Goal: Task Accomplishment & Management: Complete application form

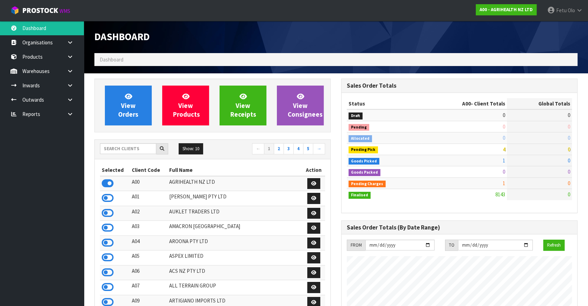
scroll to position [529, 246]
click at [117, 150] on input "text" at bounding box center [128, 148] width 56 height 11
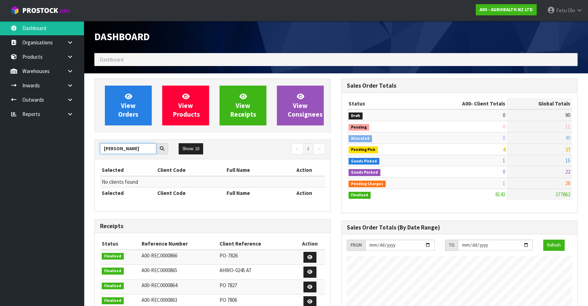
click at [108, 147] on input "NERIO" at bounding box center [128, 148] width 56 height 11
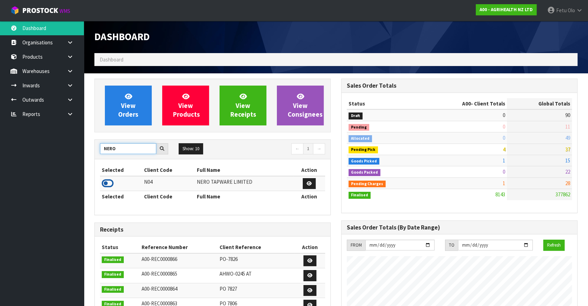
type input "NERO"
click at [108, 182] on icon at bounding box center [108, 183] width 12 height 10
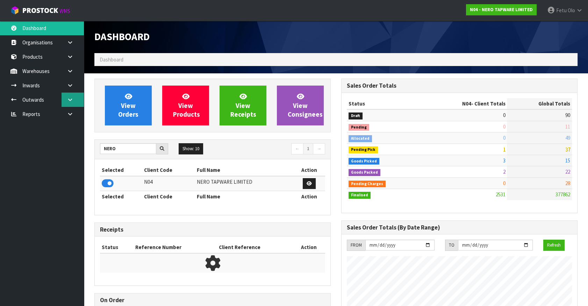
scroll to position [558, 246]
click at [76, 102] on link at bounding box center [73, 100] width 22 height 14
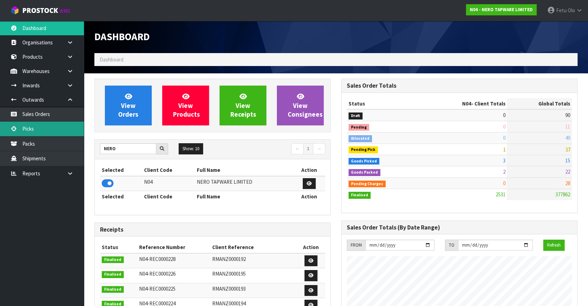
click at [41, 128] on link "Picks" at bounding box center [42, 129] width 84 height 14
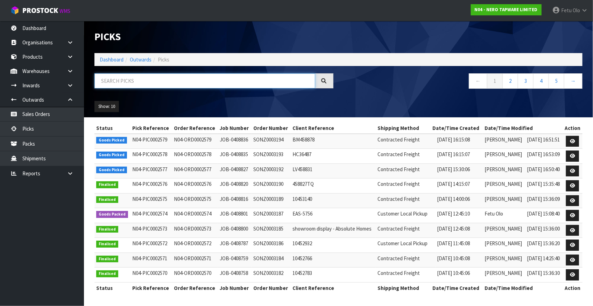
click at [189, 81] on input "text" at bounding box center [204, 80] width 221 height 15
click at [200, 81] on input "text" at bounding box center [204, 80] width 221 height 15
type input "0002578"
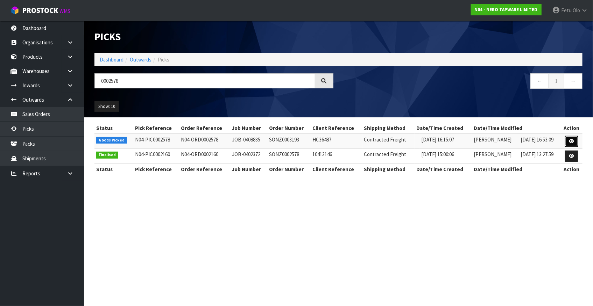
click at [572, 140] on icon at bounding box center [571, 141] width 5 height 5
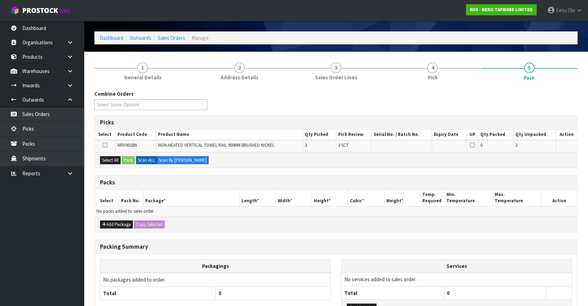
scroll to position [31, 0]
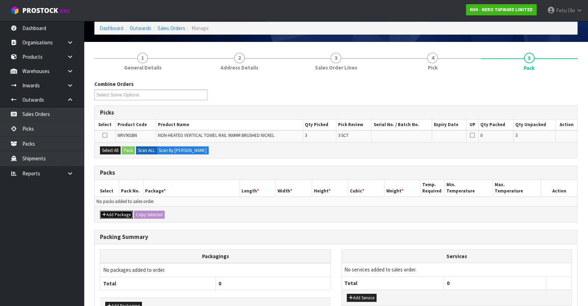
click at [115, 215] on button "Add Package" at bounding box center [116, 215] width 33 height 8
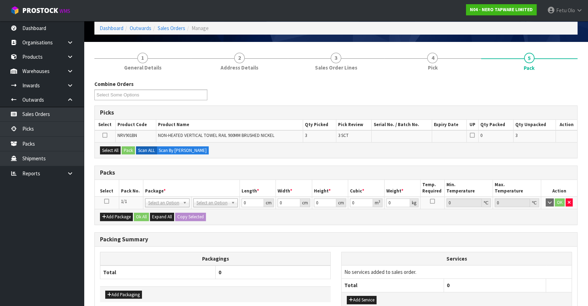
click at [108, 201] on icon at bounding box center [106, 201] width 5 height 0
click at [169, 183] on th "Package *" at bounding box center [191, 188] width 97 height 16
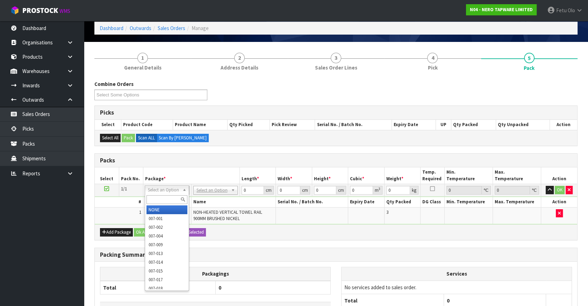
click at [154, 199] on input "text" at bounding box center [167, 199] width 41 height 9
type input "011-084"
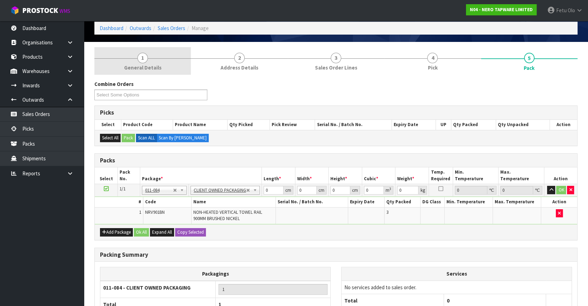
type input "5.1"
drag, startPoint x: 269, startPoint y: 190, endPoint x: 179, endPoint y: 209, distance: 91.6
click at [180, 210] on tbody "1/1 NONE 007-001 007-002 007-004 007-009 007-013 007-014 007-015 007-017 007-01…" at bounding box center [336, 204] width 483 height 40
type input "96"
drag, startPoint x: 303, startPoint y: 190, endPoint x: 244, endPoint y: 197, distance: 59.5
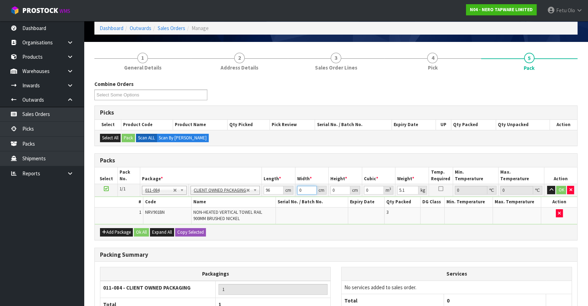
click at [244, 197] on tbody "1/1 NONE 007-001 007-002 007-004 007-009 007-013 007-014 007-015 007-017 007-01…" at bounding box center [336, 204] width 483 height 40
type input "16"
type input "21"
click at [302, 189] on input "16" at bounding box center [307, 190] width 20 height 9
type input "2"
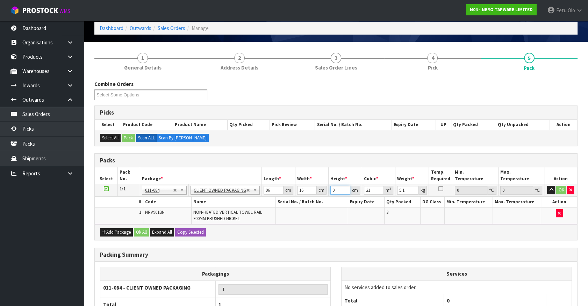
type input "0.003072"
type input "21"
type input "0.032256"
type input "21"
drag, startPoint x: 365, startPoint y: 228, endPoint x: 390, endPoint y: 208, distance: 32.3
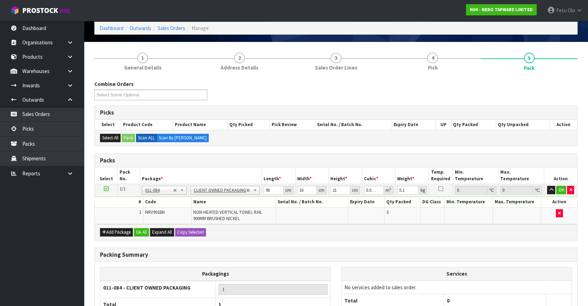
click at [365, 227] on div "Add Package Ok All Expand All Copy Selected" at bounding box center [336, 232] width 483 height 16
click at [401, 190] on input "5.1" at bounding box center [407, 190] width 21 height 9
type input "6"
click at [562, 189] on button "OK" at bounding box center [561, 190] width 10 height 8
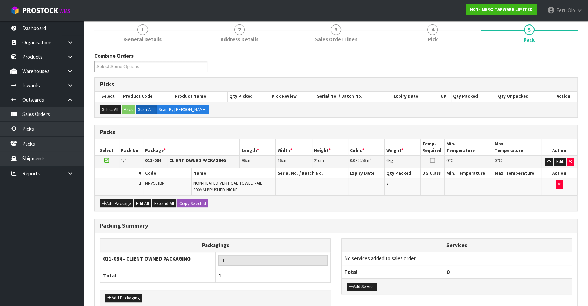
scroll to position [96, 0]
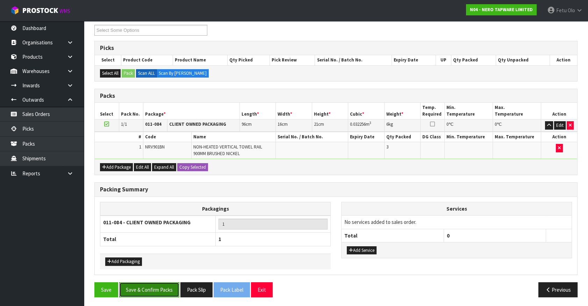
click at [158, 286] on button "Save & Confirm Packs" at bounding box center [149, 290] width 60 height 15
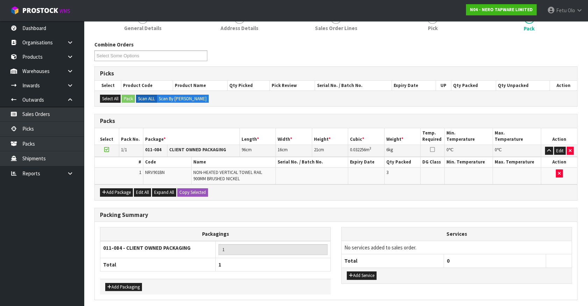
scroll to position [0, 0]
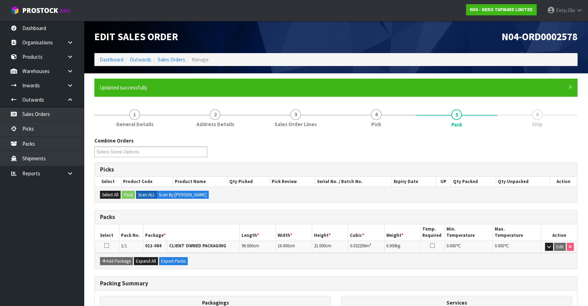
drag, startPoint x: 349, startPoint y: 163, endPoint x: 358, endPoint y: 184, distance: 23.3
click at [349, 163] on div "Picks" at bounding box center [336, 170] width 483 height 14
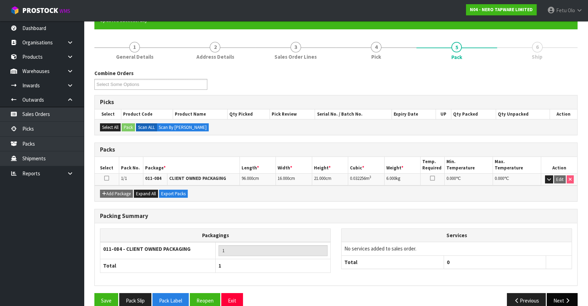
scroll to position [79, 0]
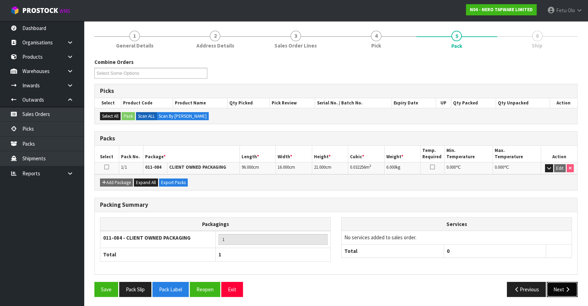
click at [559, 284] on button "Next" at bounding box center [562, 289] width 31 height 15
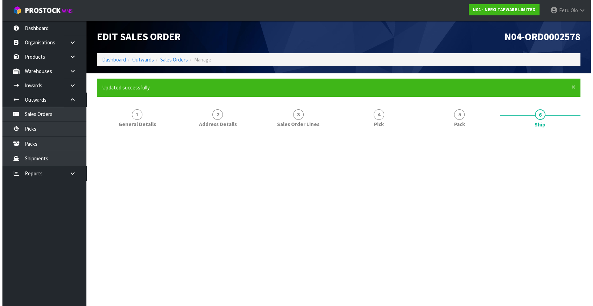
scroll to position [0, 0]
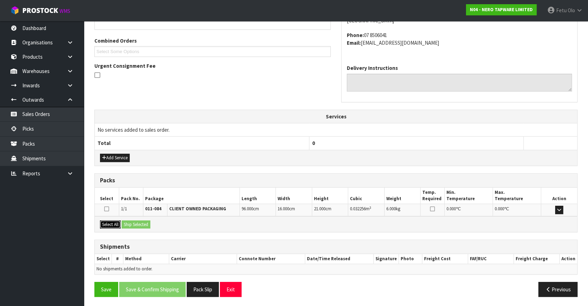
drag, startPoint x: 114, startPoint y: 226, endPoint x: 120, endPoint y: 224, distance: 5.8
click at [115, 224] on button "Select All" at bounding box center [110, 225] width 21 height 8
click at [123, 223] on button "Ship Selected" at bounding box center [136, 225] width 29 height 8
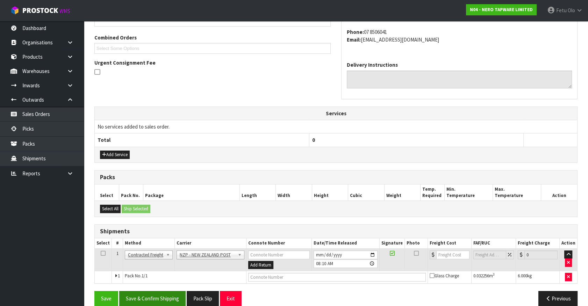
scroll to position [182, 0]
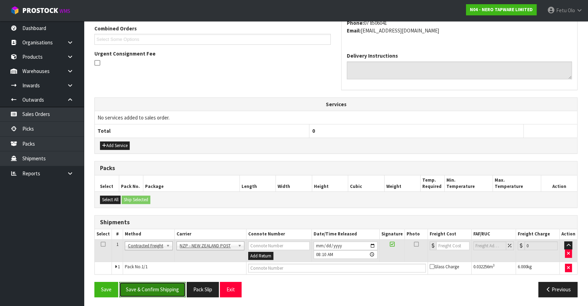
click at [161, 286] on button "Save & Confirm Shipping" at bounding box center [152, 289] width 66 height 15
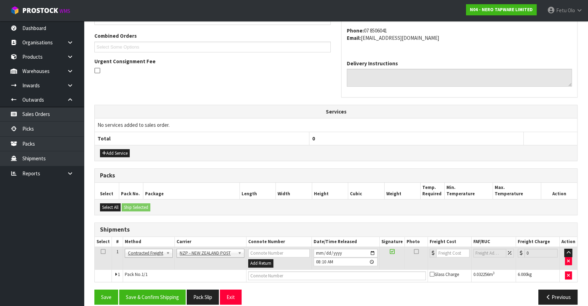
scroll to position [0, 0]
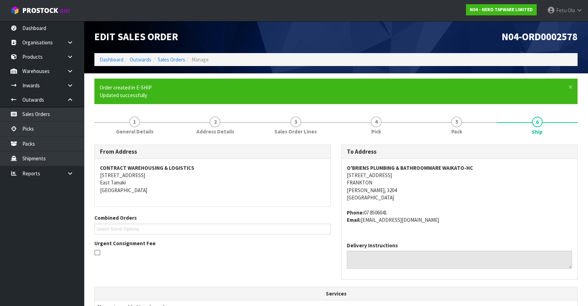
click at [554, 206] on span "O'BRIENS PLUMBING & BATHROOMWARE WAIKATO-HC 3 KENT STREET FRANKTON HAMILTON, 32…" at bounding box center [459, 194] width 225 height 60
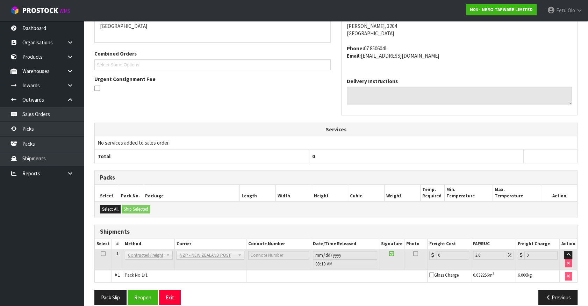
scroll to position [172, 0]
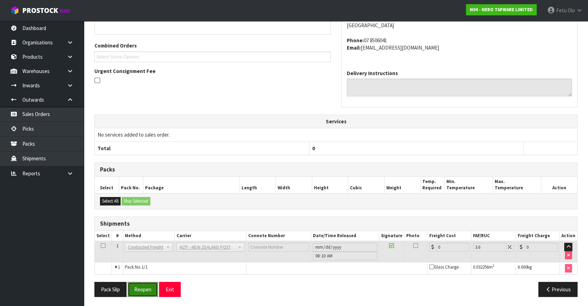
click at [148, 287] on button "Reopen" at bounding box center [143, 289] width 30 height 15
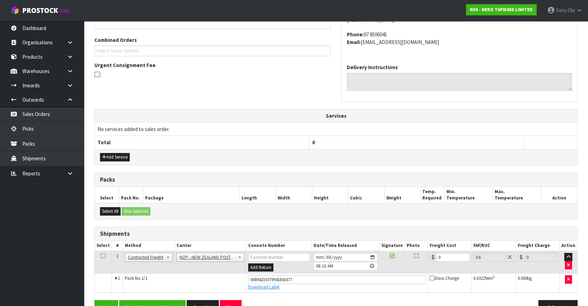
scroll to position [189, 0]
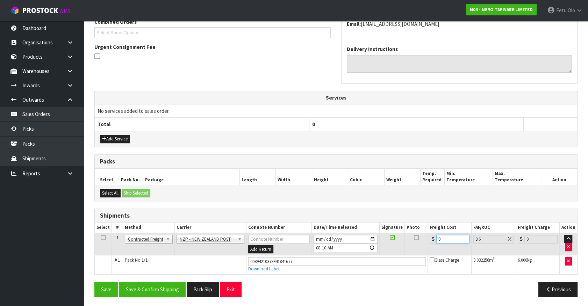
drag, startPoint x: 452, startPoint y: 235, endPoint x: 361, endPoint y: 269, distance: 97.0
click at [361, 269] on tbody "1 Client Local Pickup Customer Local Pickup Company Freight Contracted Freight …" at bounding box center [336, 253] width 483 height 41
type input "7"
type input "7.25"
type input "7.3"
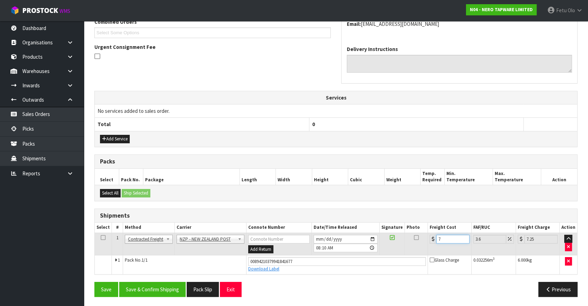
type input "7.56"
type input "7.31"
type input "7.57"
type input "7.31"
click at [171, 289] on button "Save & Confirm Shipping" at bounding box center [152, 289] width 66 height 15
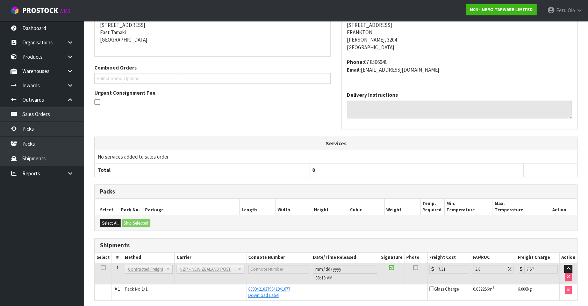
scroll to position [170, 0]
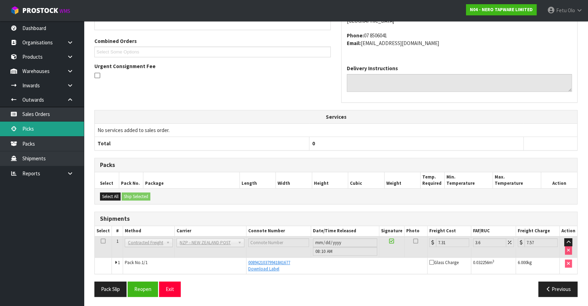
click at [27, 130] on link "Picks" at bounding box center [42, 129] width 84 height 14
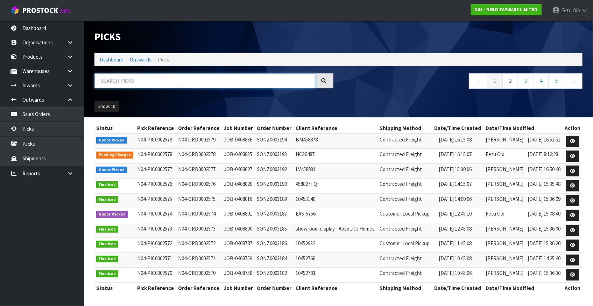
click at [137, 83] on input "text" at bounding box center [204, 80] width 221 height 15
click at [182, 80] on input "text" at bounding box center [204, 80] width 221 height 15
drag, startPoint x: 179, startPoint y: 91, endPoint x: 180, endPoint y: 105, distance: 13.7
click at [183, 96] on div "Picks Dashboard Outwards Picks ← 1 2 3 4 5 → Show: 10 5 10 25 50" at bounding box center [338, 69] width 498 height 97
type input "0002579"
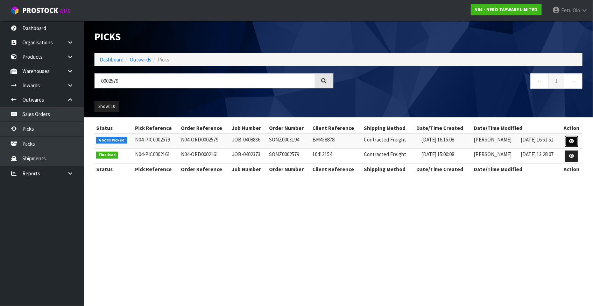
click at [571, 141] on icon at bounding box center [571, 141] width 5 height 5
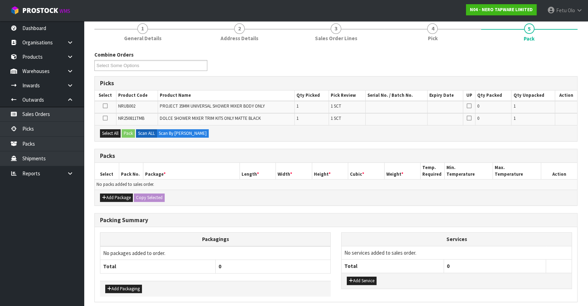
scroll to position [63, 0]
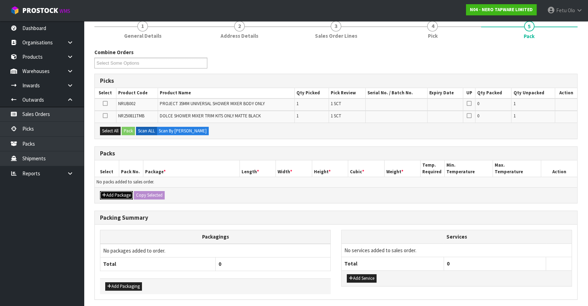
click at [112, 195] on button "Add Package" at bounding box center [116, 195] width 33 height 8
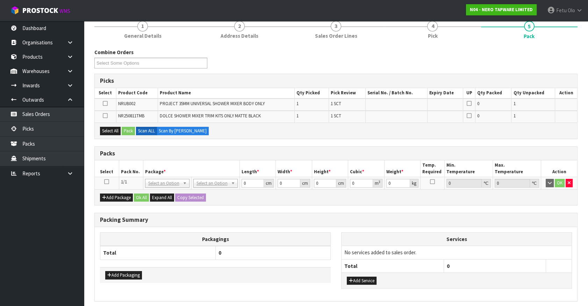
click at [103, 180] on td at bounding box center [107, 183] width 24 height 13
click at [106, 182] on icon at bounding box center [106, 182] width 5 height 0
click at [137, 174] on th "Pack No." at bounding box center [131, 168] width 24 height 16
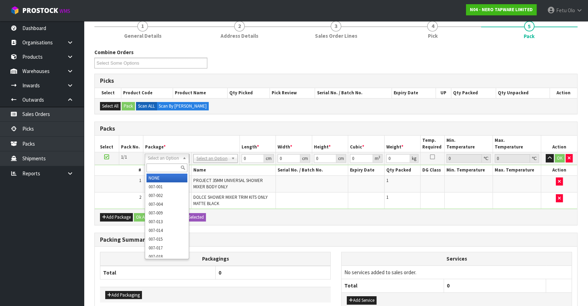
click at [166, 166] on input "text" at bounding box center [167, 168] width 41 height 9
type input "011"
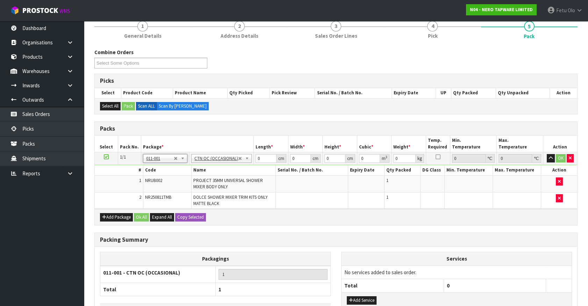
type input "0.92"
drag, startPoint x: 244, startPoint y: 166, endPoint x: 178, endPoint y: 202, distance: 74.3
click at [178, 202] on tbody "1/1 NONE 007-001 007-002 007-004 007-009 007-013 007-014 007-015 007-017 007-01…" at bounding box center [336, 180] width 483 height 57
type input "33"
type input "22"
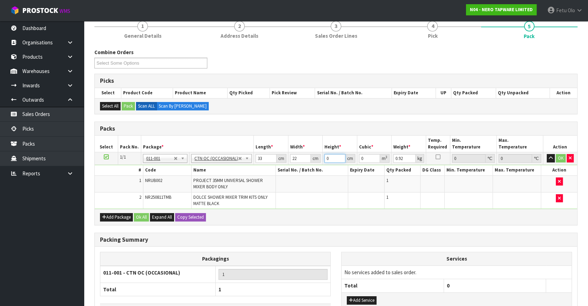
type input "1"
type input "0.000726"
type input "15"
type input "0.01089"
type input "15"
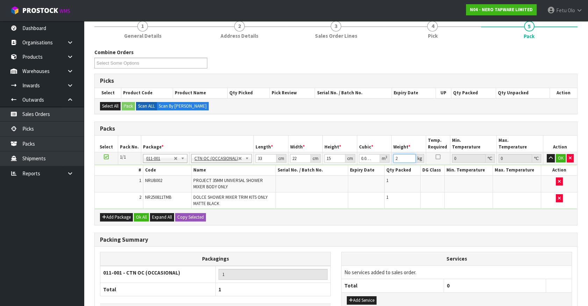
type input "2"
click button "OK" at bounding box center [561, 158] width 10 height 8
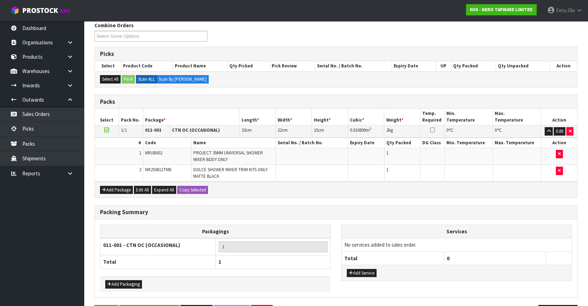
scroll to position [113, 0]
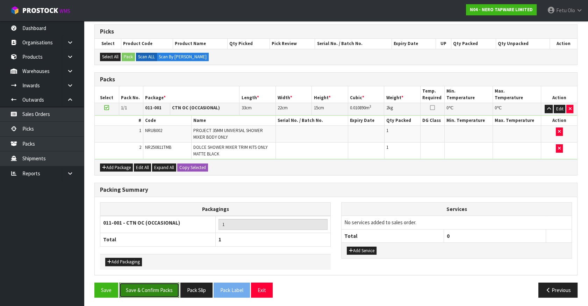
drag, startPoint x: 153, startPoint y: 284, endPoint x: 171, endPoint y: 298, distance: 21.7
click at [154, 283] on button "Save & Confirm Packs" at bounding box center [149, 290] width 60 height 15
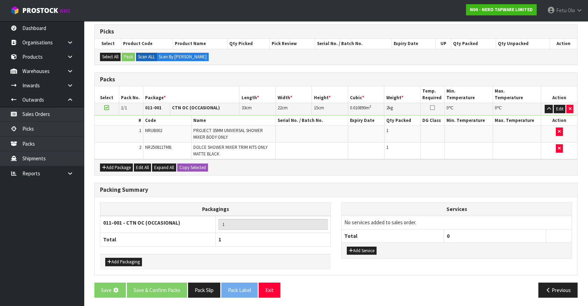
scroll to position [0, 0]
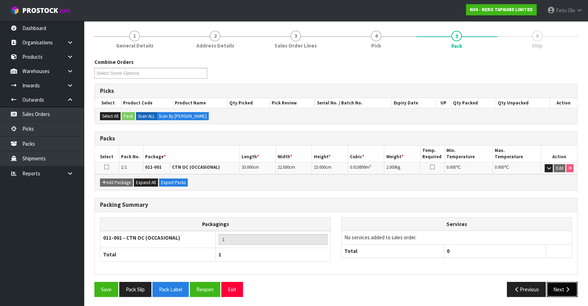
click at [555, 285] on button "Next" at bounding box center [562, 289] width 31 height 15
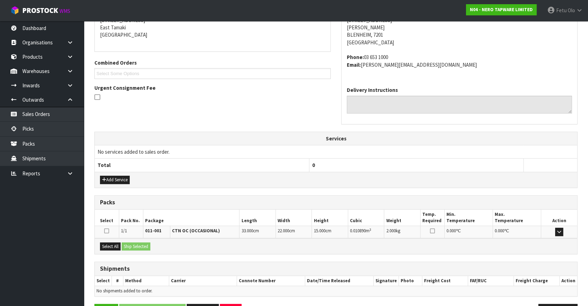
scroll to position [170, 0]
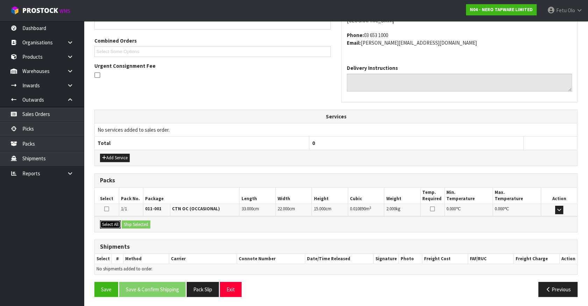
click at [114, 223] on button "Select All" at bounding box center [110, 225] width 21 height 8
click at [138, 224] on button "Ship Selected" at bounding box center [136, 225] width 29 height 8
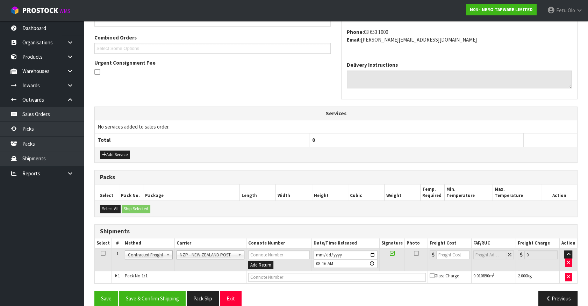
scroll to position [182, 0]
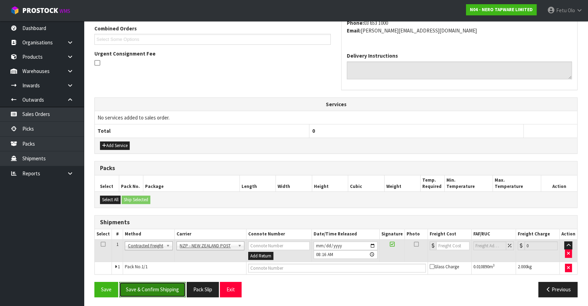
click at [153, 282] on button "Save & Confirm Shipping" at bounding box center [152, 289] width 66 height 15
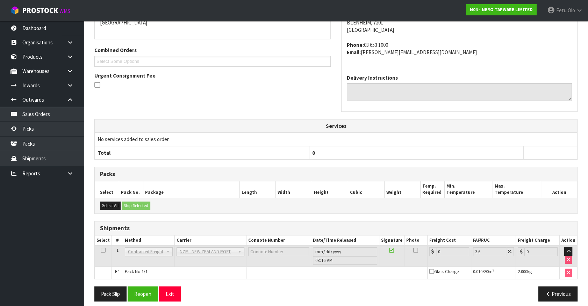
scroll to position [172, 0]
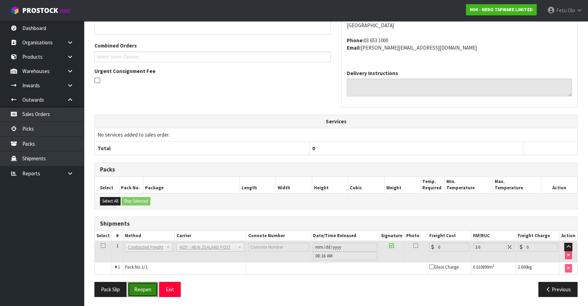
click at [148, 287] on button "Reopen" at bounding box center [143, 289] width 30 height 15
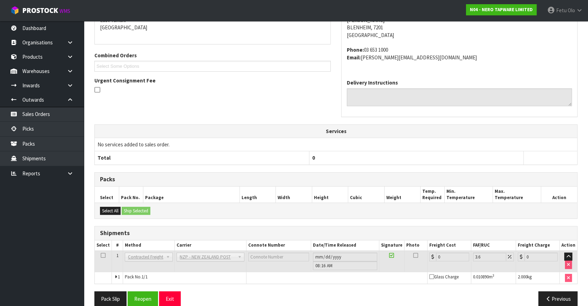
scroll to position [165, 0]
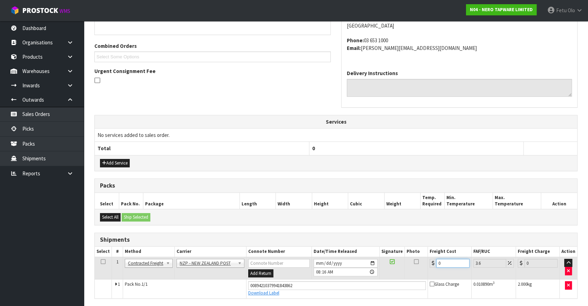
drag, startPoint x: 443, startPoint y: 262, endPoint x: 349, endPoint y: 287, distance: 97.6
click at [349, 287] on tbody "1 Client Local Pickup Customer Local Pickup Company Freight Contracted Freight …" at bounding box center [336, 277] width 483 height 41
type input "1"
type input "1.04"
type input "1.6"
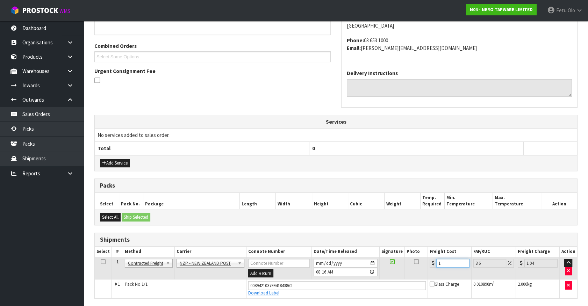
type input "1.66"
type input "1.61"
type input "1.67"
drag, startPoint x: 377, startPoint y: 291, endPoint x: 323, endPoint y: 283, distance: 54.2
click at [374, 293] on tbody "1 Client Local Pickup Customer Local Pickup Company Freight Contracted Freight …" at bounding box center [336, 277] width 483 height 41
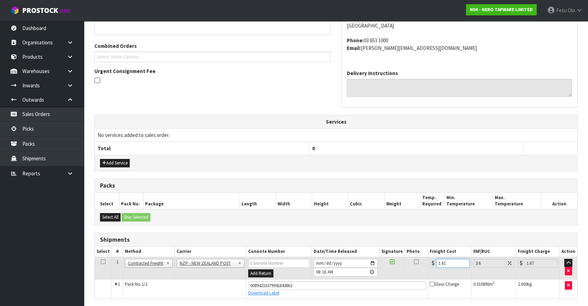
type input "1"
type input "1.04"
type input "11"
type input "11.4"
type input "11.6"
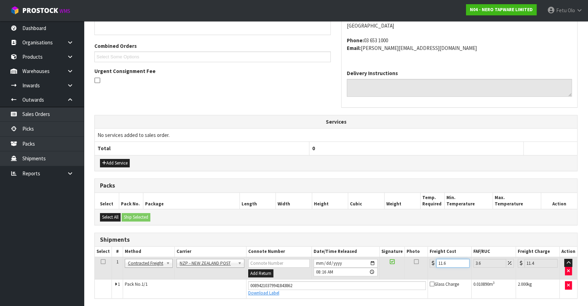
type input "12.02"
type input "11.61"
type input "12.03"
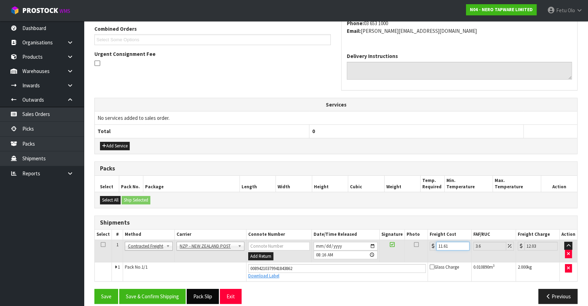
scroll to position [189, 0]
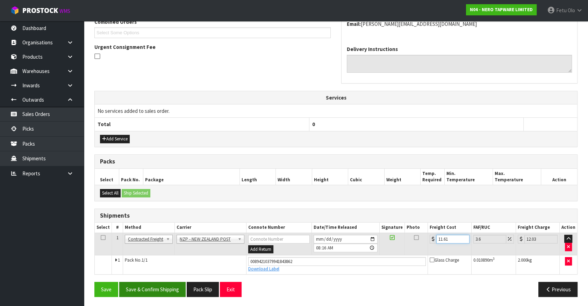
type input "11.61"
click at [162, 290] on button "Save & Confirm Shipping" at bounding box center [152, 289] width 66 height 15
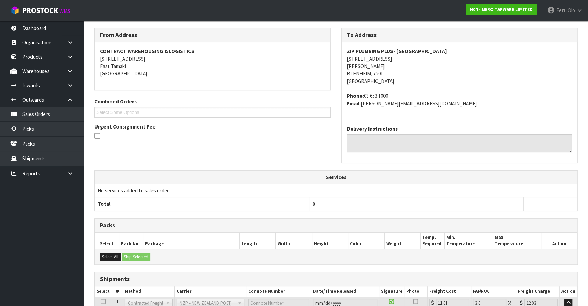
scroll to position [10, 0]
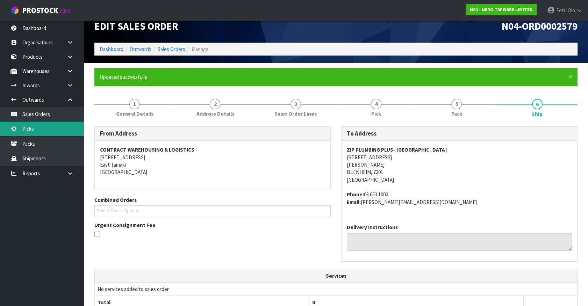
click at [26, 124] on link "Picks" at bounding box center [42, 129] width 84 height 14
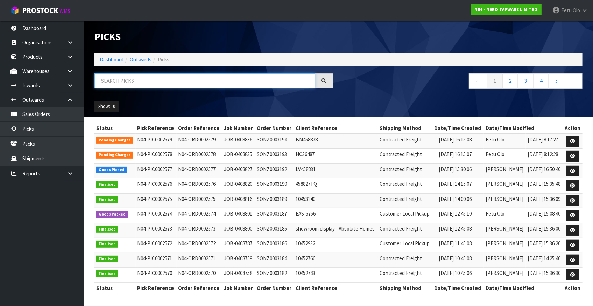
click at [161, 74] on input "text" at bounding box center [204, 80] width 221 height 15
type input "0002577"
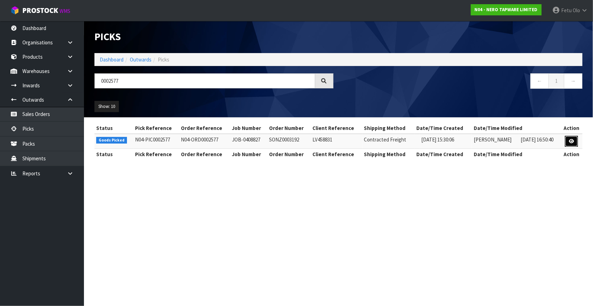
click at [572, 141] on icon at bounding box center [571, 141] width 5 height 5
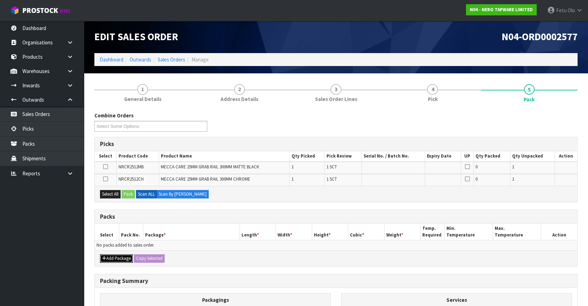
click at [115, 257] on button "Add Package" at bounding box center [116, 259] width 33 height 8
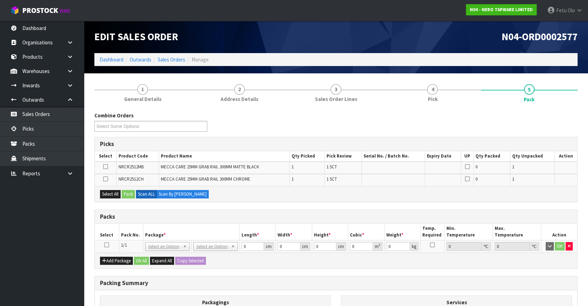
click at [105, 245] on icon at bounding box center [106, 245] width 5 height 0
click at [127, 233] on th "Pack No." at bounding box center [131, 232] width 24 height 16
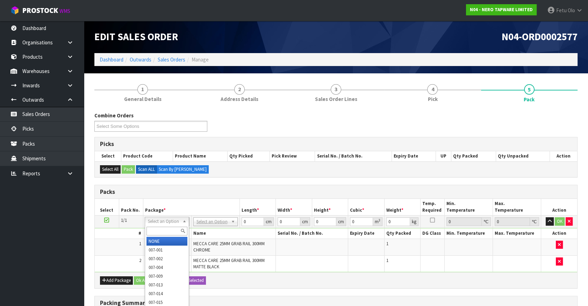
click at [166, 231] on input "text" at bounding box center [167, 231] width 41 height 9
type input "011"
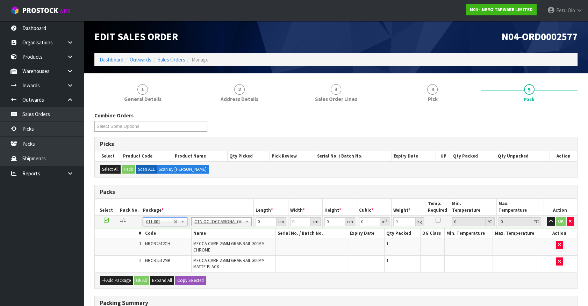
type input "2.8"
drag, startPoint x: 226, startPoint y: 231, endPoint x: 208, endPoint y: 238, distance: 18.6
click at [208, 238] on tbody "1/1 NONE 007-001 007-002 007-004 007-009 007-013 007-014 007-015 007-017 007-01…" at bounding box center [336, 244] width 483 height 57
type input "41"
type input "29"
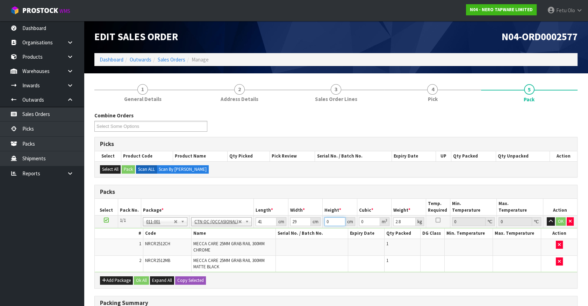
type input "9"
type input "0.010701"
type input "9"
type input "4"
click button "OK" at bounding box center [561, 221] width 10 height 8
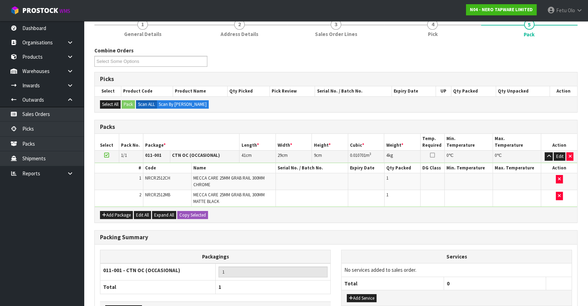
scroll to position [113, 0]
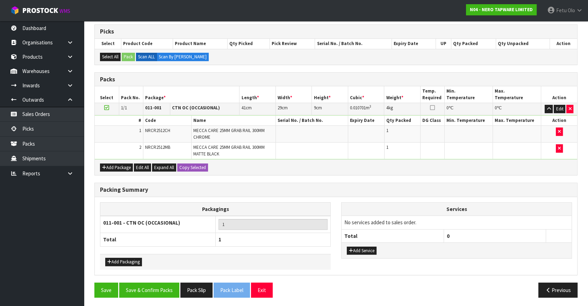
click at [149, 301] on div "Save Save & Confirm Packs Pack Slip Pack Label Exit Previous" at bounding box center [336, 293] width 494 height 20
click at [155, 287] on button "Save & Confirm Packs" at bounding box center [149, 290] width 60 height 15
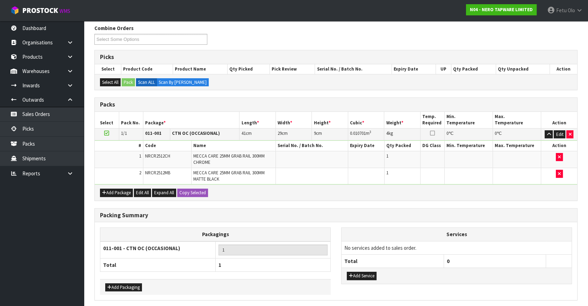
scroll to position [0, 0]
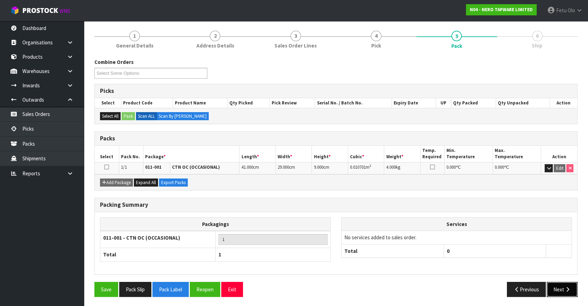
click at [556, 283] on button "Next" at bounding box center [562, 289] width 31 height 15
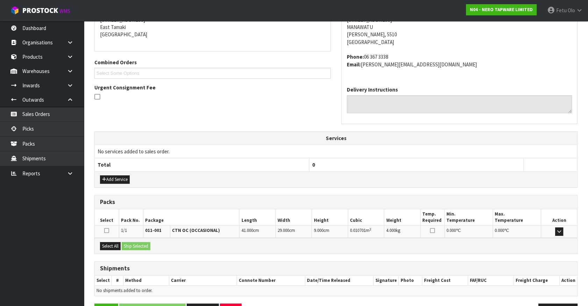
scroll to position [170, 0]
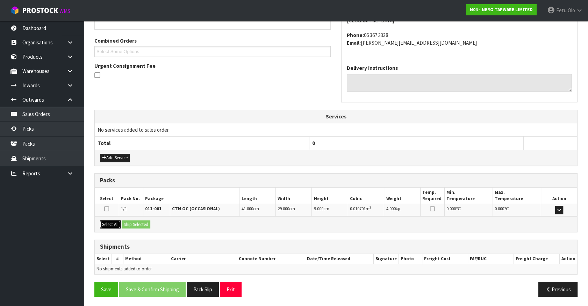
drag, startPoint x: 114, startPoint y: 227, endPoint x: 130, endPoint y: 225, distance: 15.5
click at [116, 226] on button "Select All" at bounding box center [110, 225] width 21 height 8
click at [134, 224] on button "Ship Selected" at bounding box center [136, 225] width 29 height 8
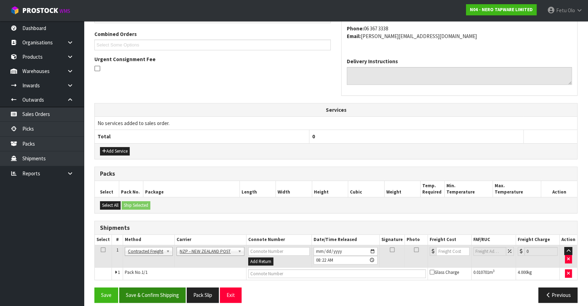
scroll to position [182, 0]
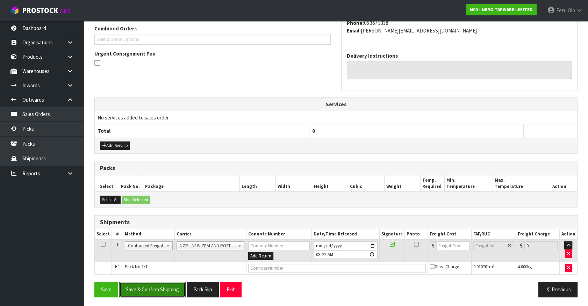
drag, startPoint x: 167, startPoint y: 292, endPoint x: 177, endPoint y: 297, distance: 11.9
click at [167, 291] on button "Save & Confirm Shipping" at bounding box center [152, 289] width 66 height 15
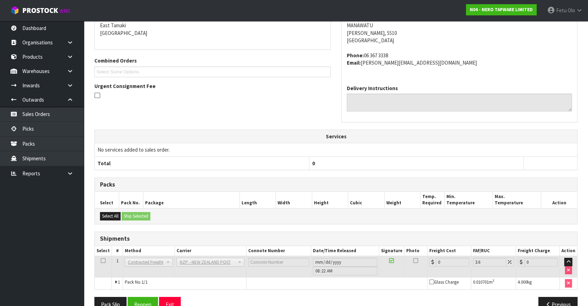
scroll to position [172, 0]
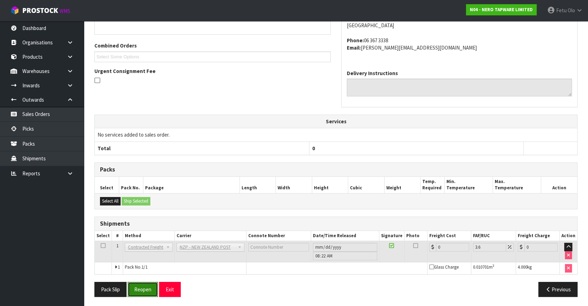
click at [149, 287] on button "Reopen" at bounding box center [143, 289] width 30 height 15
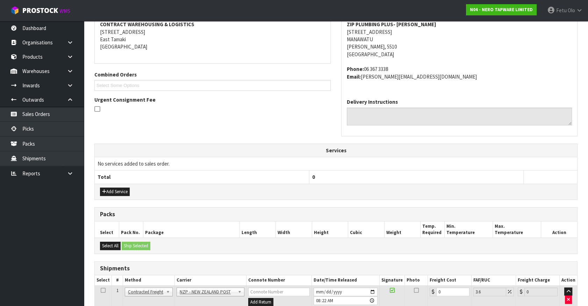
scroll to position [165, 0]
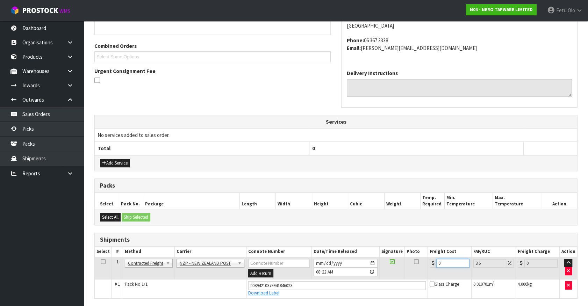
drag, startPoint x: 443, startPoint y: 263, endPoint x: 355, endPoint y: 274, distance: 88.8
click at [355, 274] on tr "1 Client Local Pickup Customer Local Pickup Company Freight Contracted Freight …" at bounding box center [336, 268] width 483 height 23
type input "8"
type input "8.29"
type input "8.4"
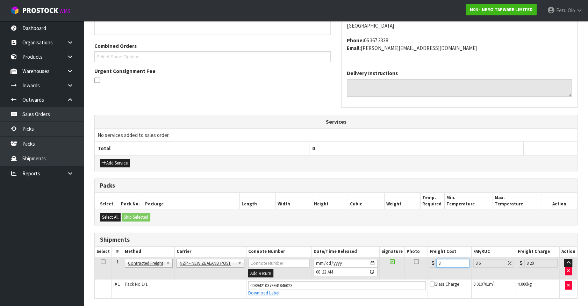
type input "8.7"
type input "8.45"
type input "8.75"
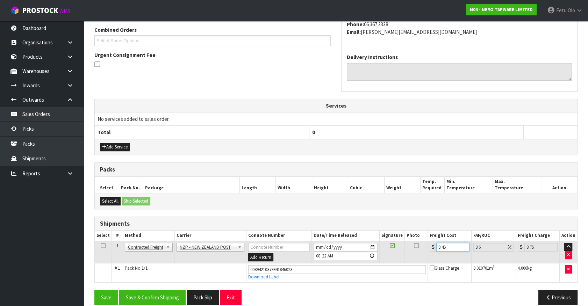
scroll to position [189, 0]
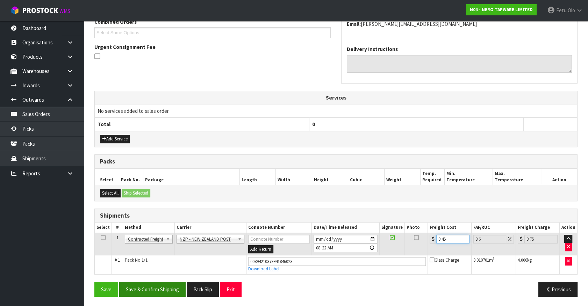
type input "8.45"
click at [158, 285] on button "Save & Confirm Shipping" at bounding box center [152, 289] width 66 height 15
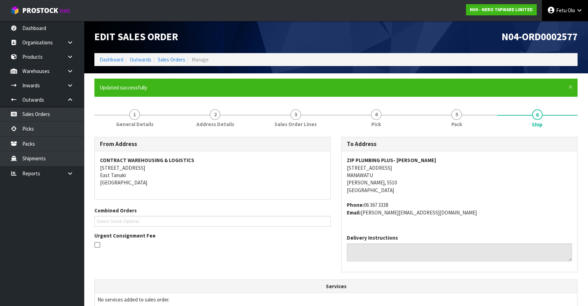
click at [555, 10] on icon at bounding box center [551, 10] width 8 height 0
click at [112, 57] on link "Dashboard" at bounding box center [112, 59] width 24 height 7
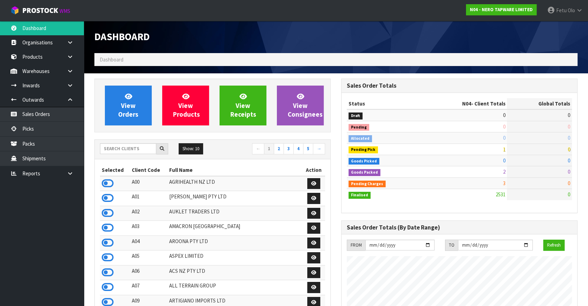
scroll to position [544, 246]
click at [552, 16] on link "Fetu Olo" at bounding box center [565, 10] width 46 height 21
click at [549, 28] on link "Logout" at bounding box center [560, 27] width 55 height 9
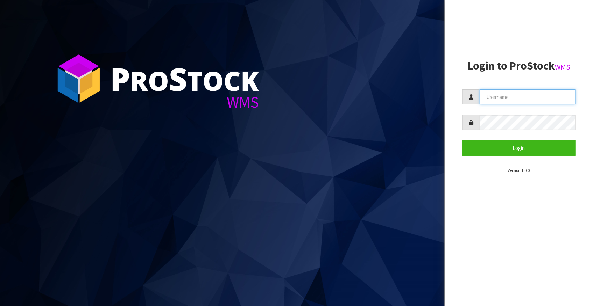
type input "[EMAIL_ADDRESS][DOMAIN_NAME]"
click at [549, 28] on aside "Login to ProStock WMS [EMAIL_ADDRESS][DOMAIN_NAME] Login Version 1.0.0" at bounding box center [518, 153] width 148 height 306
type input "Fetu@cwl.co.nz"
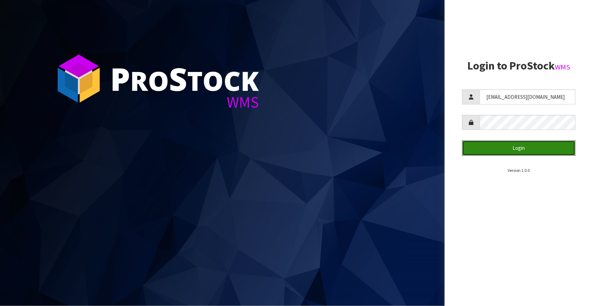
click at [490, 150] on button "Login" at bounding box center [518, 148] width 113 height 15
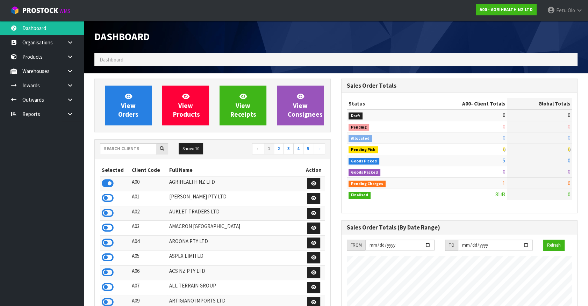
scroll to position [529, 246]
click at [128, 149] on input "text" at bounding box center [128, 148] width 56 height 11
click at [117, 145] on input "text" at bounding box center [128, 148] width 56 height 11
type input "K01"
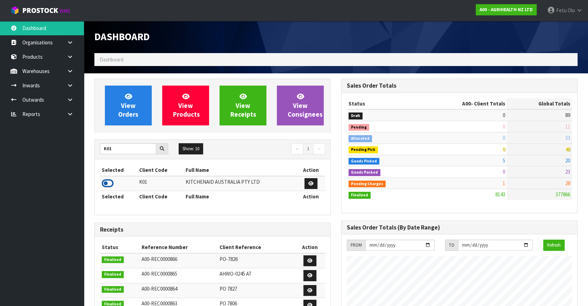
click at [106, 184] on icon at bounding box center [108, 183] width 12 height 10
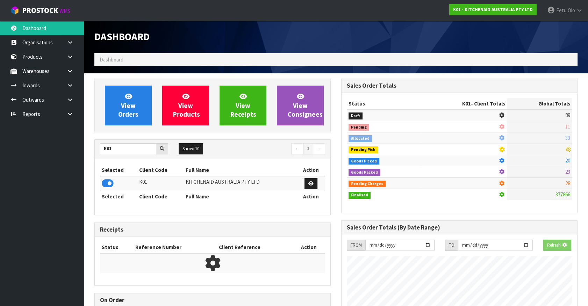
scroll to position [435, 246]
click at [69, 100] on icon at bounding box center [70, 99] width 7 height 5
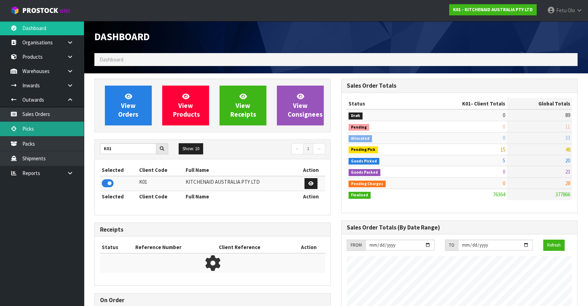
scroll to position [529, 246]
click at [35, 129] on link "Picks" at bounding box center [42, 129] width 84 height 14
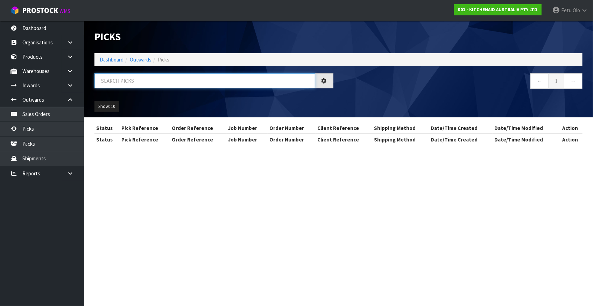
click at [149, 82] on input "text" at bounding box center [204, 80] width 221 height 15
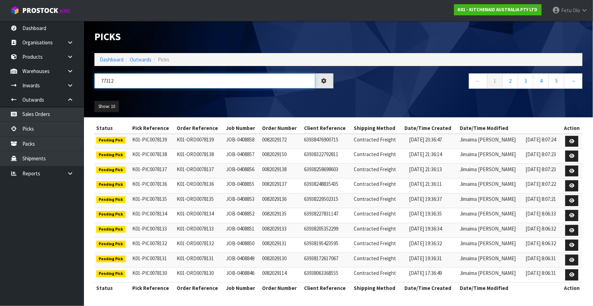
type input "77312"
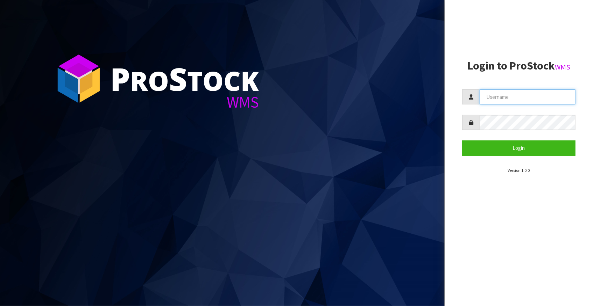
type input "Fetu@cwl.co.nz"
drag, startPoint x: 543, startPoint y: 205, endPoint x: 529, endPoint y: 158, distance: 49.7
click at [539, 197] on aside "Login to ProStock WMS Fetu@cwl.co.nz Login Version 1.0.0" at bounding box center [518, 153] width 148 height 306
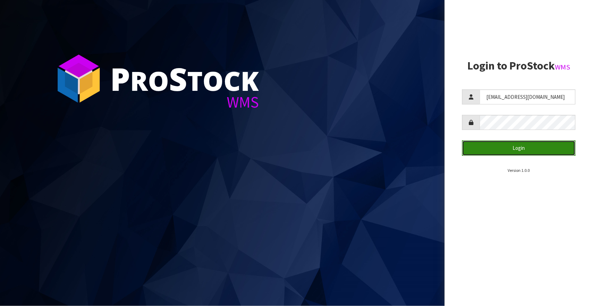
click at [493, 152] on button "Login" at bounding box center [518, 148] width 113 height 15
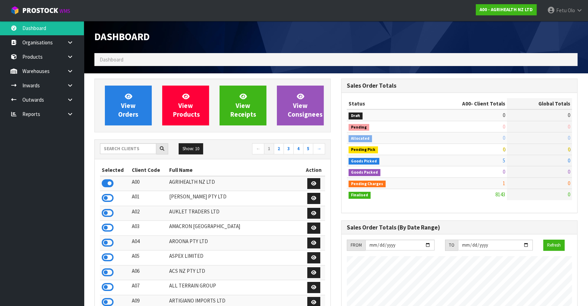
scroll to position [529, 246]
click at [145, 150] on input "text" at bounding box center [128, 148] width 56 height 11
drag, startPoint x: 145, startPoint y: 150, endPoint x: 156, endPoint y: 151, distance: 10.9
click at [154, 151] on input "text" at bounding box center [128, 148] width 56 height 11
type input "K01"
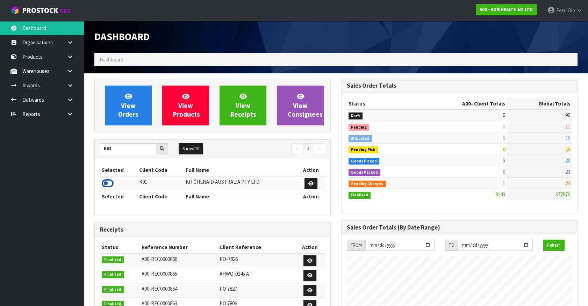
click at [111, 185] on icon at bounding box center [108, 183] width 12 height 10
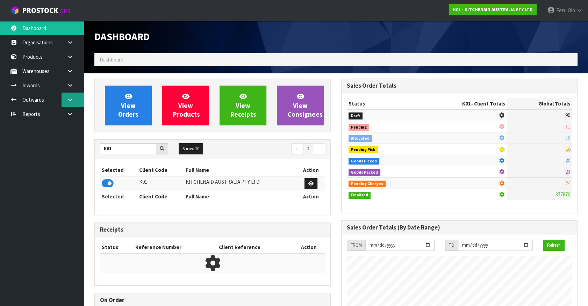
click at [73, 102] on icon at bounding box center [70, 99] width 7 height 5
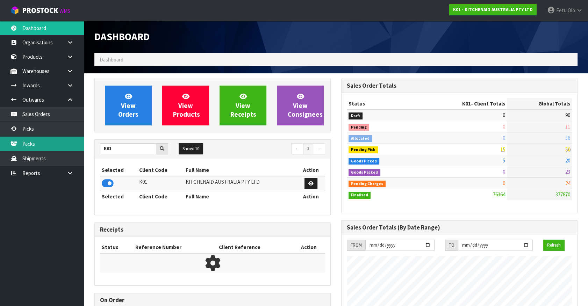
scroll to position [529, 246]
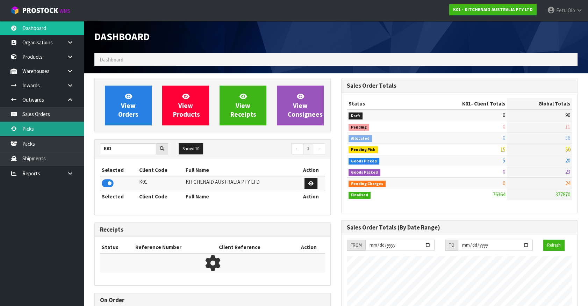
click at [31, 131] on link "Picks" at bounding box center [42, 129] width 84 height 14
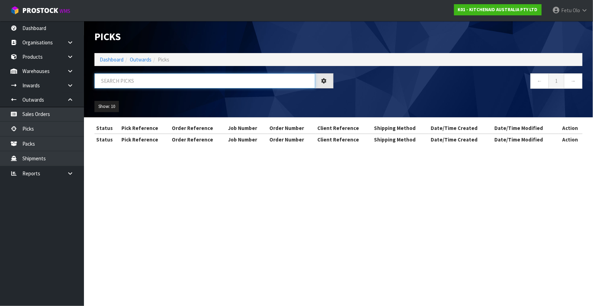
click at [123, 83] on input "text" at bounding box center [204, 80] width 221 height 15
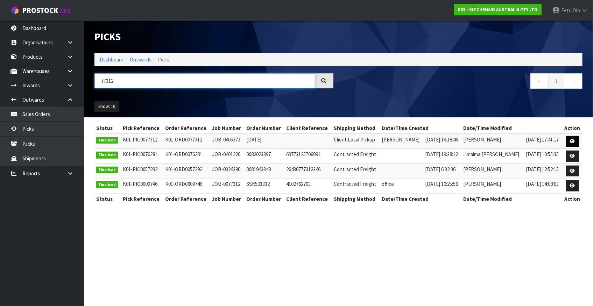
type input "77312"
click at [570, 140] on icon at bounding box center [572, 141] width 5 height 5
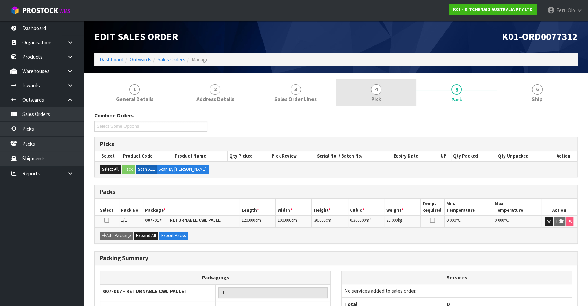
click at [396, 92] on link "4 Pick" at bounding box center [376, 93] width 80 height 28
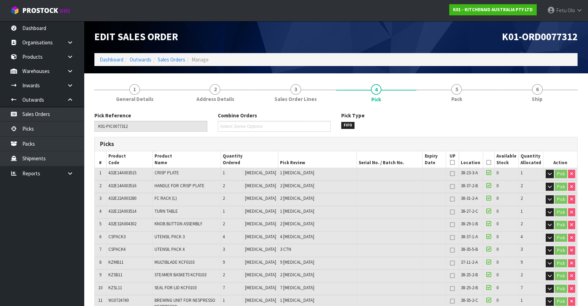
click at [446, 46] on div "K01-ORD0077312" at bounding box center [459, 37] width 247 height 32
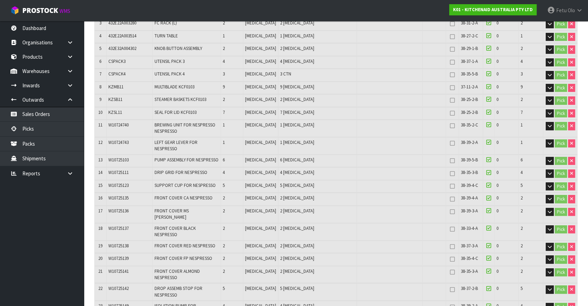
click at [120, 170] on span "W10725111" at bounding box center [118, 173] width 20 height 6
copy span "W10725111"
click at [115, 169] on td "W10725111" at bounding box center [129, 173] width 47 height 12
click at [116, 170] on span "W10725111" at bounding box center [118, 173] width 20 height 6
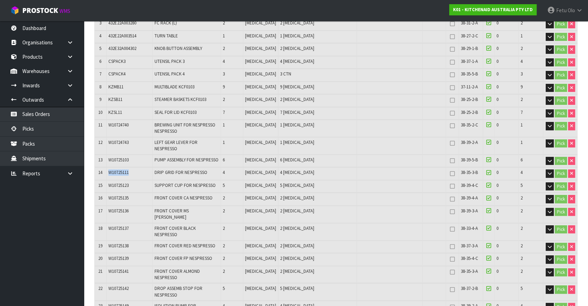
click at [116, 170] on span "W10725111" at bounding box center [118, 173] width 20 height 6
copy span "W10725111"
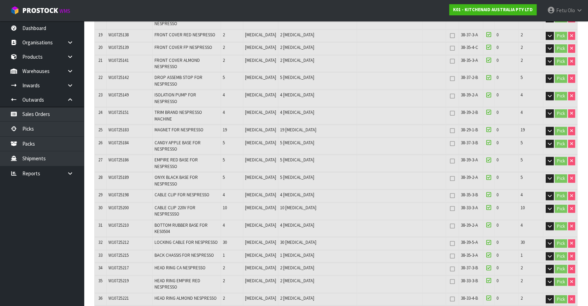
click at [115, 192] on span "W10725198" at bounding box center [118, 195] width 20 height 6
copy span "W10725198"
click at [116, 57] on span "W10725141" at bounding box center [118, 60] width 20 height 6
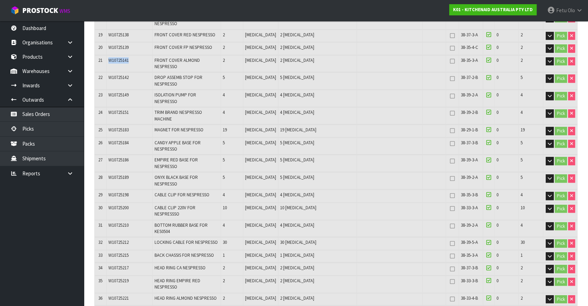
copy span "W10725141"
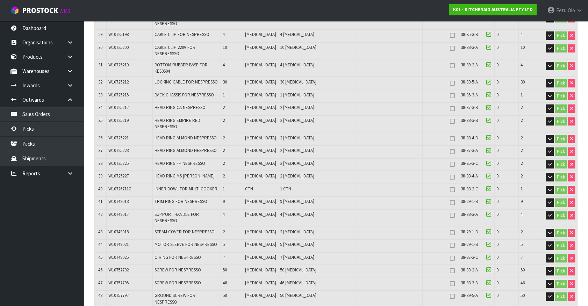
click at [111, 229] on span "W10749018" at bounding box center [118, 232] width 20 height 6
copy span "W10749018"
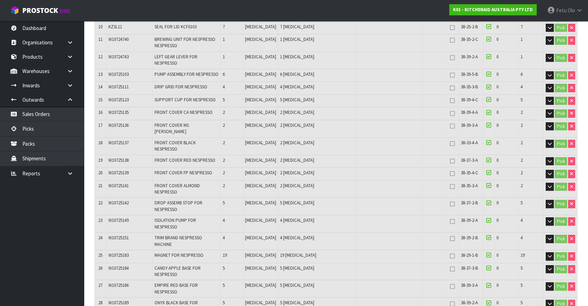
scroll to position [572, 0]
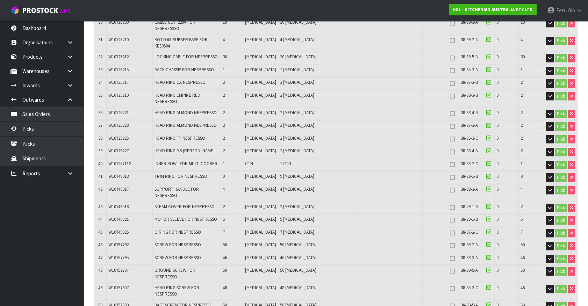
click at [423, 227] on td at bounding box center [434, 233] width 23 height 12
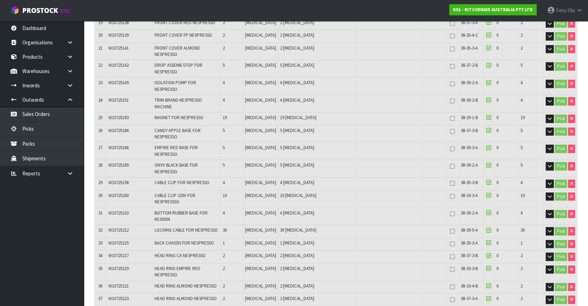
click at [117, 193] on span "W10725200" at bounding box center [118, 196] width 20 height 6
copy span "W10725200"
click at [126, 193] on span "W10725200" at bounding box center [118, 196] width 20 height 6
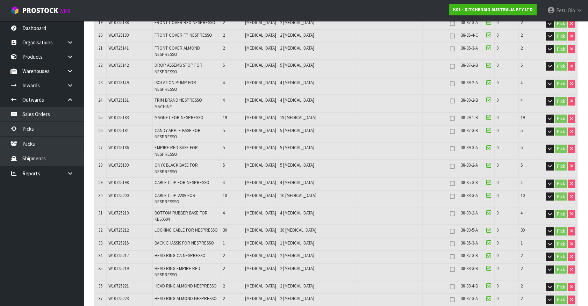
click at [301, 264] on td "2 PCE" at bounding box center [317, 272] width 79 height 17
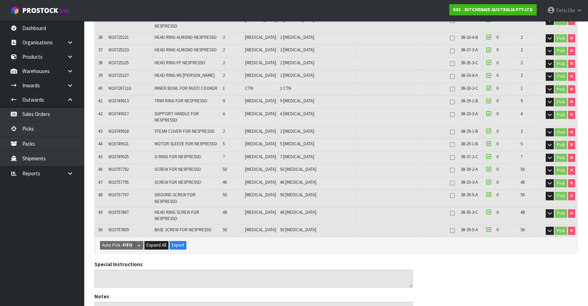
click at [118, 207] on td "W10757807" at bounding box center [129, 215] width 47 height 17
click at [117, 209] on span "W10757807" at bounding box center [118, 212] width 20 height 6
copy span "W10757807"
click at [121, 227] on span "W10757809" at bounding box center [118, 230] width 20 height 6
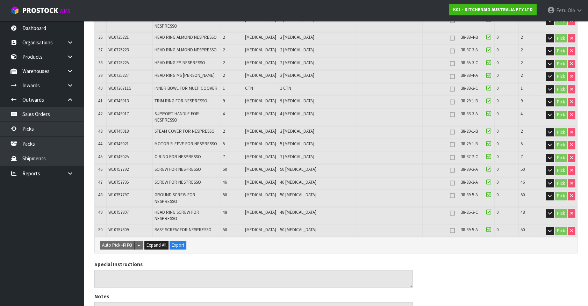
click at [120, 209] on span "W10757807" at bounding box center [118, 212] width 20 height 6
copy span "W10757807"
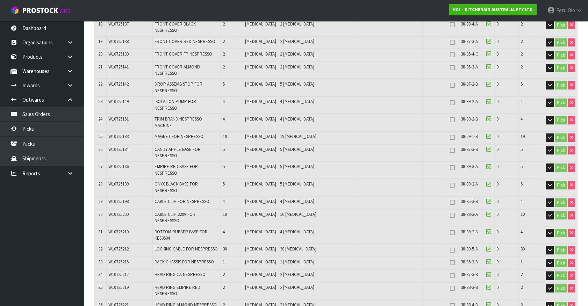
scroll to position [146, 0]
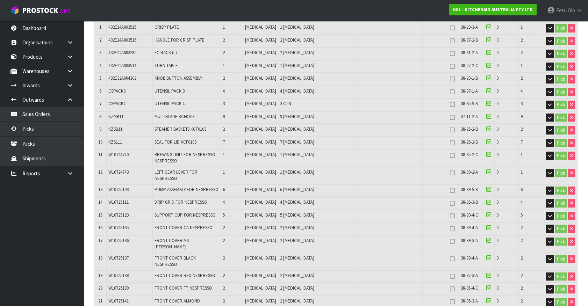
click at [114, 171] on span "W10724743" at bounding box center [118, 172] width 20 height 6
copy span "W10724743"
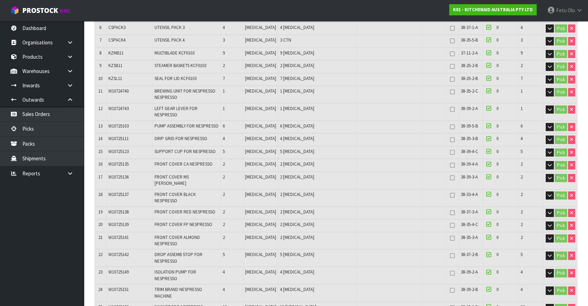
scroll to position [484, 0]
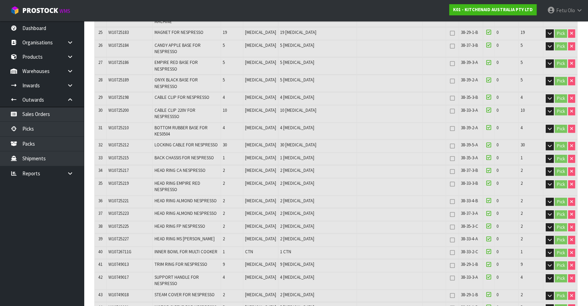
click at [116, 210] on span "W10725223" at bounding box center [118, 213] width 20 height 6
copy span "W10725223"
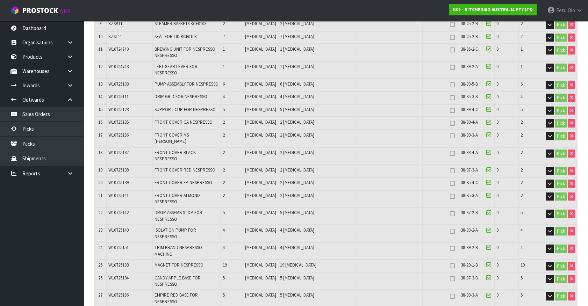
click at [117, 167] on span "W10725138" at bounding box center [118, 170] width 20 height 6
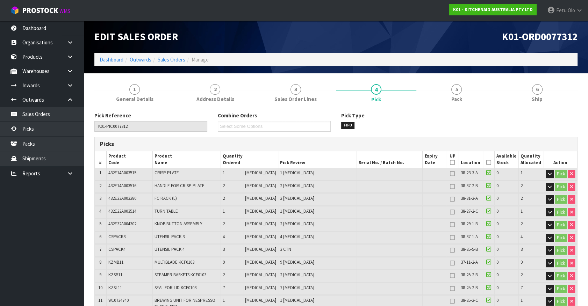
scroll to position [547, 0]
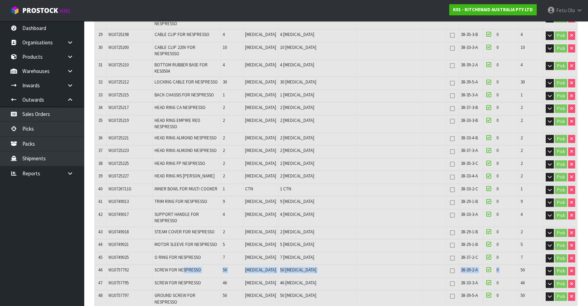
drag, startPoint x: 185, startPoint y: 219, endPoint x: 519, endPoint y: 217, distance: 334.3
click at [519, 265] on tr "46 W10757792 SCREW FOR NESPRESSO 50 PCE 50 PCE 38-39-2-A 0 50 Pick" at bounding box center [336, 271] width 483 height 12
click at [401, 278] on td at bounding box center [390, 284] width 66 height 12
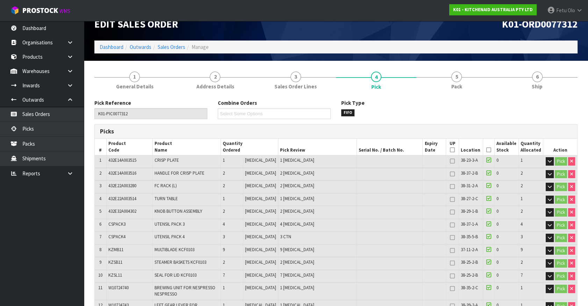
scroll to position [0, 0]
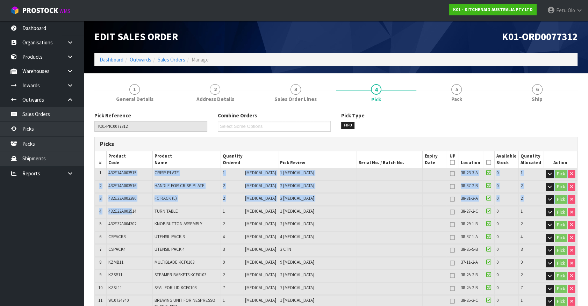
drag, startPoint x: 108, startPoint y: 172, endPoint x: 133, endPoint y: 210, distance: 44.7
click at [133, 210] on span "432E22A003514" at bounding box center [122, 211] width 28 height 6
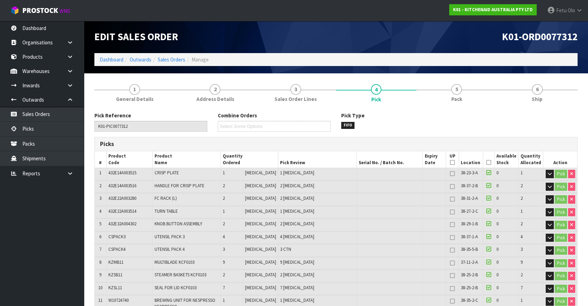
click at [183, 208] on td "TURN TABLE" at bounding box center [187, 212] width 68 height 12
drag, startPoint x: 143, startPoint y: 173, endPoint x: 124, endPoint y: 185, distance: 22.4
click at [124, 185] on span "432E14A003516" at bounding box center [122, 186] width 28 height 6
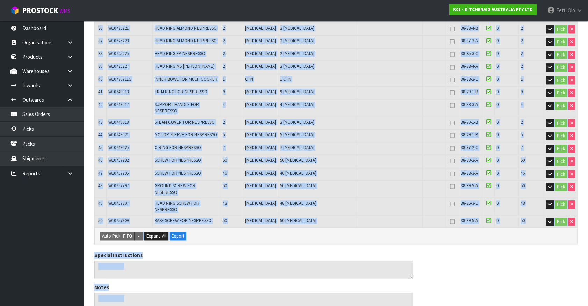
scroll to position [660, 0]
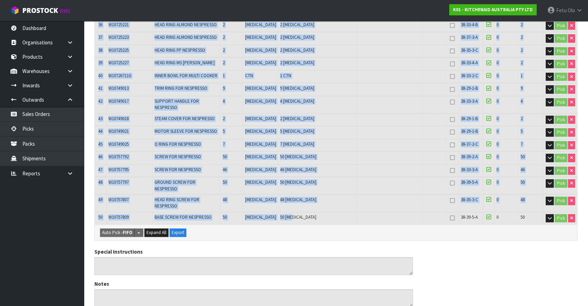
drag, startPoint x: 108, startPoint y: 173, endPoint x: 304, endPoint y: 156, distance: 196.9
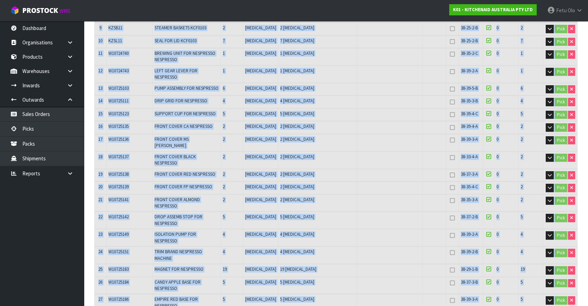
click at [335, 152] on td "2 PCE" at bounding box center [317, 160] width 79 height 17
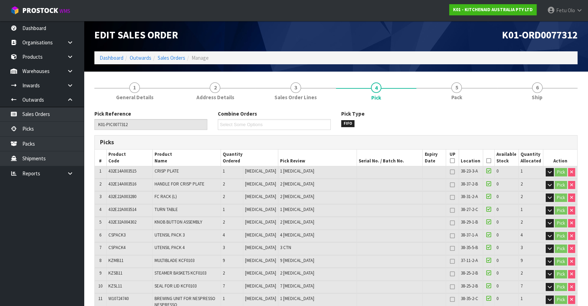
scroll to position [0, 0]
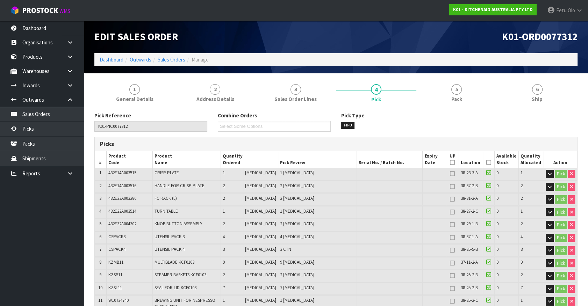
click at [382, 174] on td at bounding box center [390, 174] width 66 height 12
click at [400, 21] on div "K01-ORD0077312" at bounding box center [459, 37] width 247 height 32
click at [284, 48] on div "Edit Sales Order" at bounding box center [212, 37] width 247 height 32
click at [291, 92] on link "3 Sales Order Lines" at bounding box center [296, 93] width 80 height 28
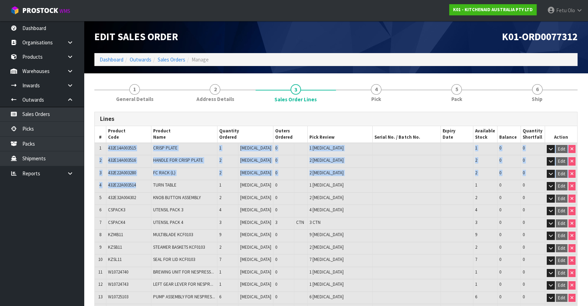
drag, startPoint x: 107, startPoint y: 147, endPoint x: 145, endPoint y: 181, distance: 51.0
click at [151, 180] on td "432E22A003514" at bounding box center [128, 186] width 45 height 13
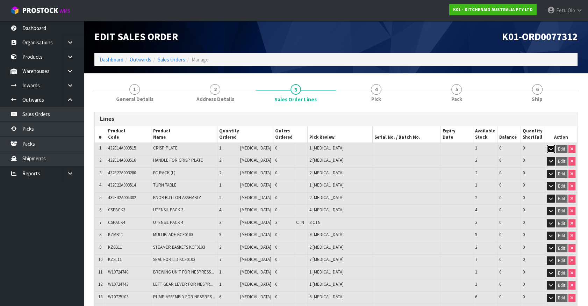
click at [553, 149] on button "button" at bounding box center [551, 149] width 8 height 8
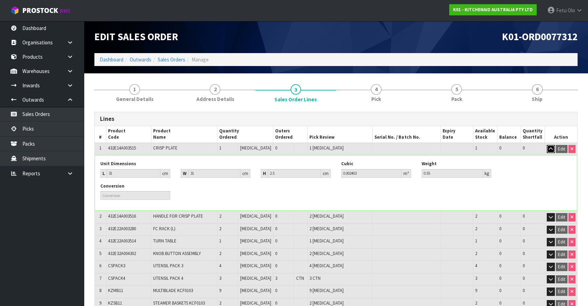
click at [553, 149] on button "button" at bounding box center [551, 149] width 8 height 8
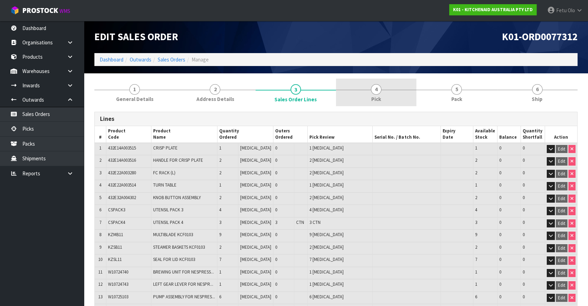
click at [370, 93] on link "4 Pick" at bounding box center [376, 93] width 80 height 28
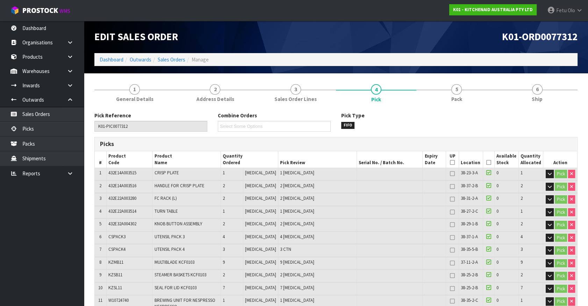
drag, startPoint x: 441, startPoint y: 35, endPoint x: 465, endPoint y: 38, distance: 23.7
click at [441, 35] on h1 "K01-ORD0077312" at bounding box center [459, 36] width 236 height 11
click at [320, 191] on td "2 PCE" at bounding box center [317, 187] width 79 height 12
click at [452, 91] on span "5" at bounding box center [456, 89] width 10 height 10
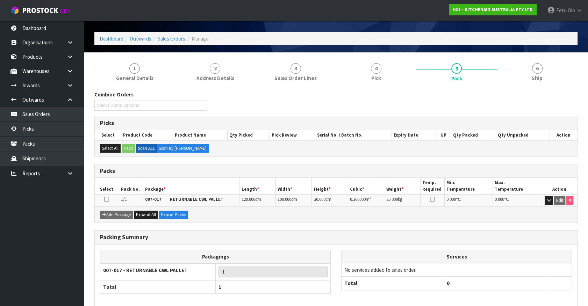
scroll to position [53, 0]
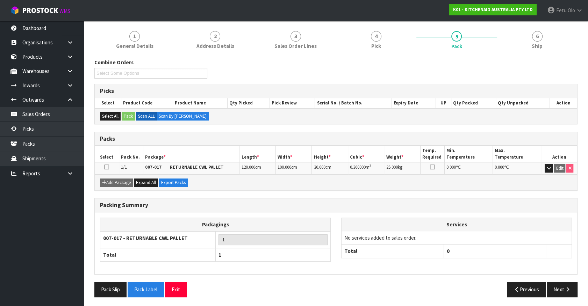
click at [561, 255] on th at bounding box center [559, 251] width 26 height 13
click at [560, 286] on button "Next" at bounding box center [562, 289] width 31 height 15
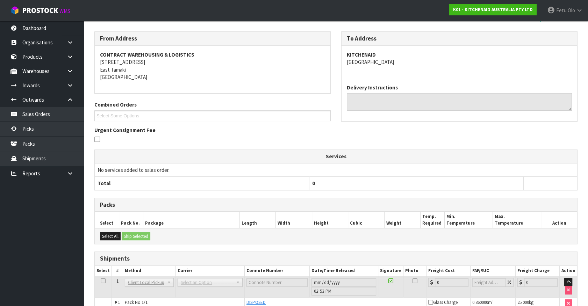
scroll to position [0, 0]
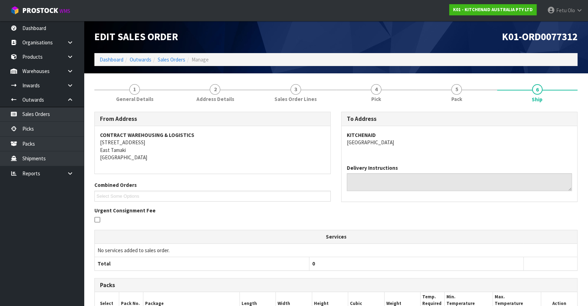
click at [436, 31] on h1 "K01-ORD0077312" at bounding box center [459, 36] width 236 height 11
click at [370, 88] on link "4 Pick" at bounding box center [376, 93] width 80 height 28
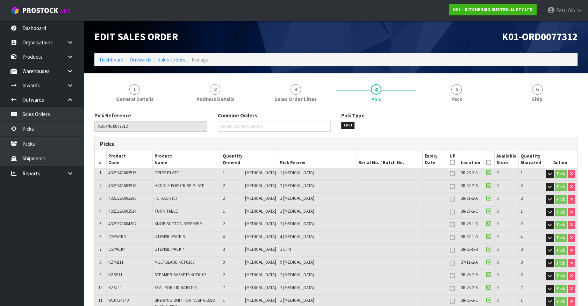
scroll to position [412, 0]
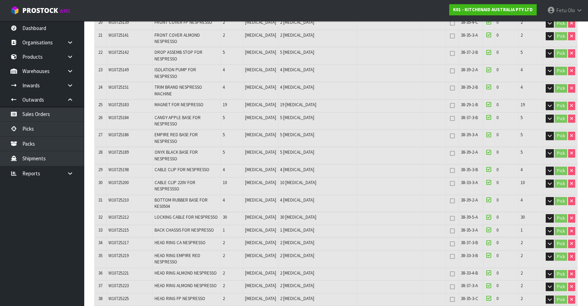
click at [370, 8] on nav "Toggle navigation ProStock WMS K01 - KITCHENAID AUSTRALIA PTY LTD Fetu Olo Logo…" at bounding box center [294, 10] width 588 height 21
click at [392, 113] on td at bounding box center [390, 121] width 66 height 17
click at [409, 5] on nav "Toggle navigation ProStock WMS K01 - KITCHENAID AUSTRALIA PTY LTD Fetu Olo Logo…" at bounding box center [294, 10] width 588 height 21
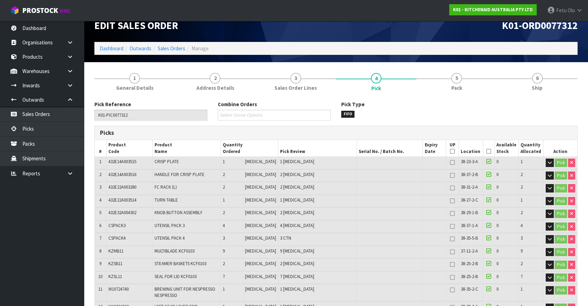
scroll to position [0, 0]
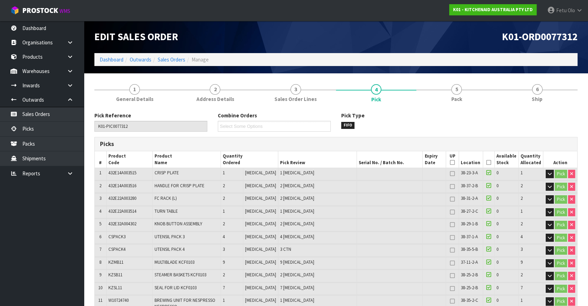
click at [116, 262] on span "KZMB11" at bounding box center [115, 262] width 15 height 6
drag, startPoint x: 140, startPoint y: 262, endPoint x: 118, endPoint y: 262, distance: 22.0
click at [140, 262] on td "KZMB11" at bounding box center [129, 263] width 47 height 12
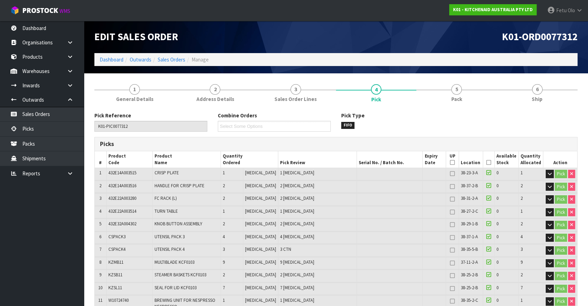
click at [118, 262] on span "KZMB11" at bounding box center [115, 262] width 15 height 6
click at [549, 162] on th "Action" at bounding box center [560, 159] width 34 height 16
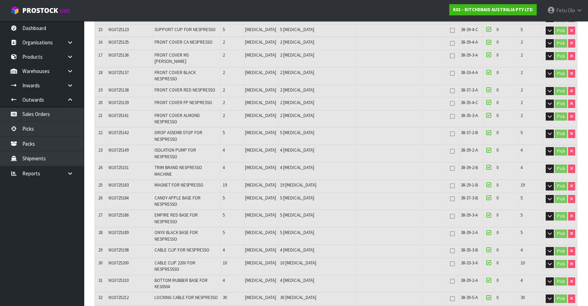
click at [120, 212] on span "W10725186" at bounding box center [118, 215] width 20 height 6
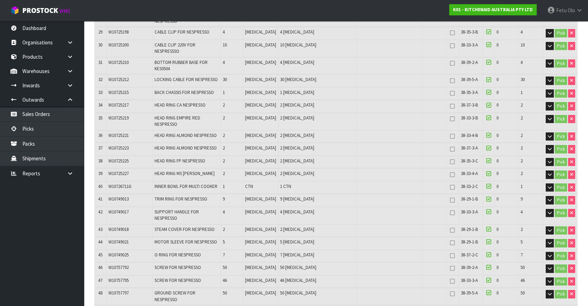
scroll to position [616, 0]
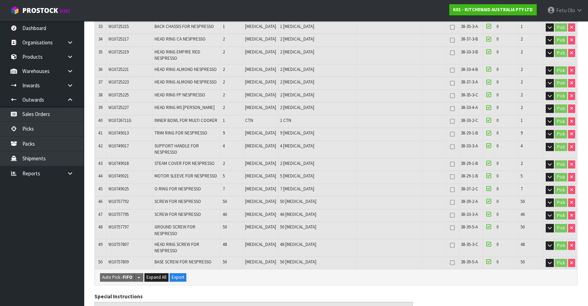
click at [114, 259] on span "W10757809" at bounding box center [118, 262] width 20 height 6
click at [289, 269] on div "Auto Pick - FIFO Split button! FIFO - First In First Out FEFO - First Expired F…" at bounding box center [336, 277] width 483 height 16
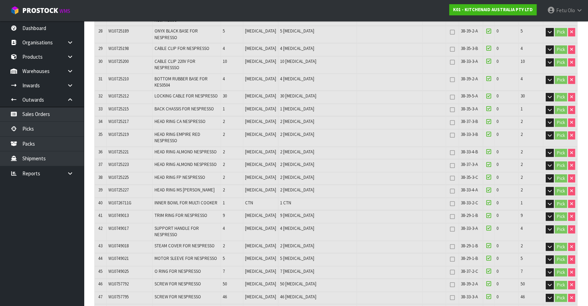
scroll to position [521, 0]
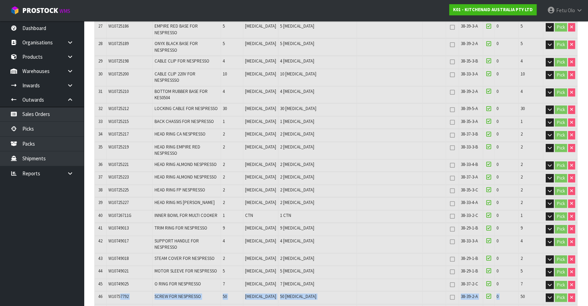
drag, startPoint x: 121, startPoint y: 244, endPoint x: 518, endPoint y: 245, distance: 397.2
click at [518, 292] on tr "46 W10757792 SCREW FOR NESPRESSO 50 PCE 50 PCE 38-39-2-A 0 50 Pick" at bounding box center [336, 298] width 483 height 12
click at [521, 294] on span "50" at bounding box center [523, 297] width 4 height 6
click at [121, 294] on span "W10757792" at bounding box center [118, 297] width 20 height 6
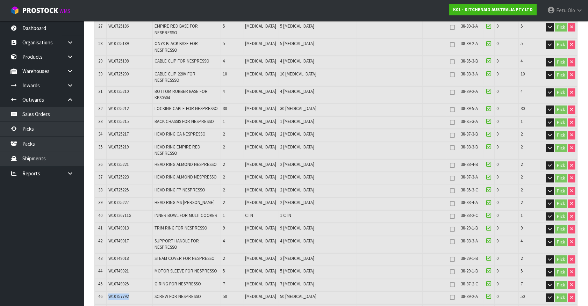
drag, startPoint x: 391, startPoint y: 270, endPoint x: 413, endPoint y: 284, distance: 26.8
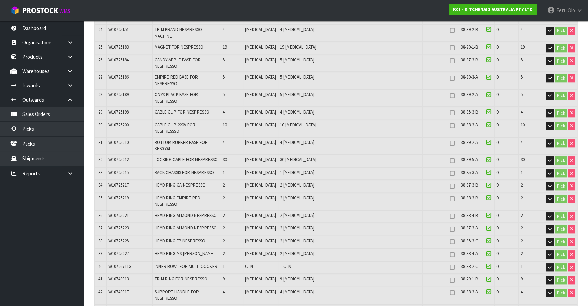
scroll to position [362, 0]
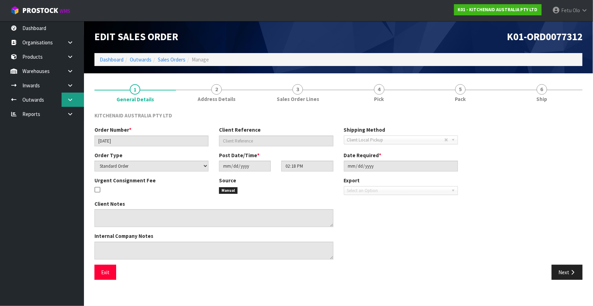
click at [73, 100] on link at bounding box center [73, 100] width 22 height 14
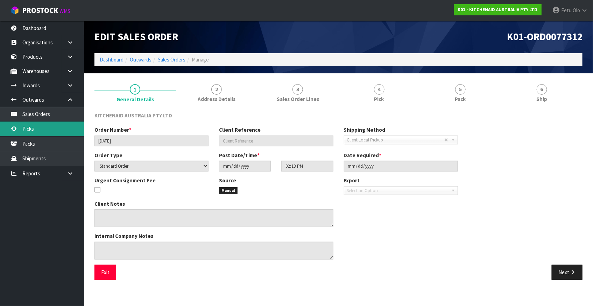
click at [39, 128] on link "Picks" at bounding box center [42, 129] width 84 height 14
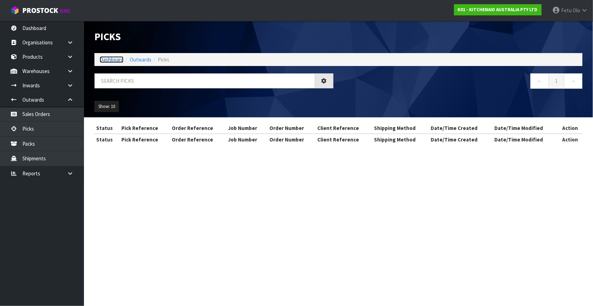
click at [110, 62] on link "Dashboard" at bounding box center [112, 59] width 24 height 7
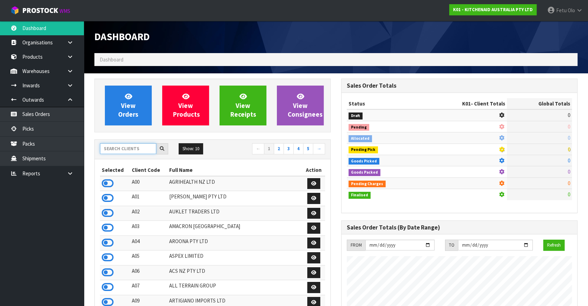
click at [135, 148] on input "text" at bounding box center [128, 148] width 56 height 11
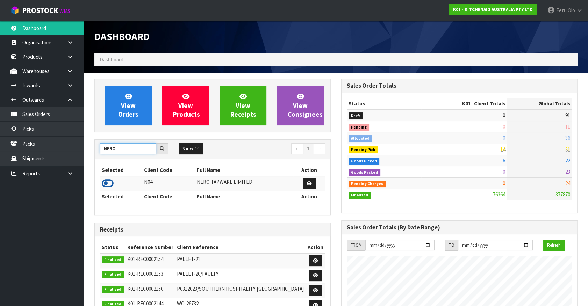
type input "NERO"
click at [108, 184] on icon at bounding box center [108, 183] width 12 height 10
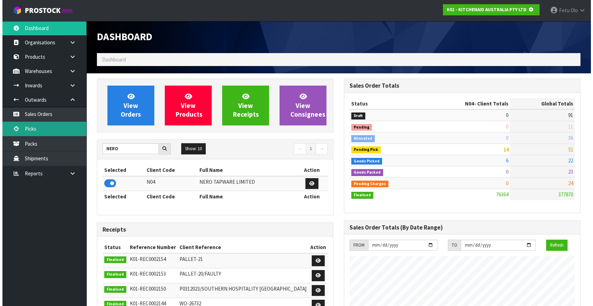
scroll to position [349210, 349398]
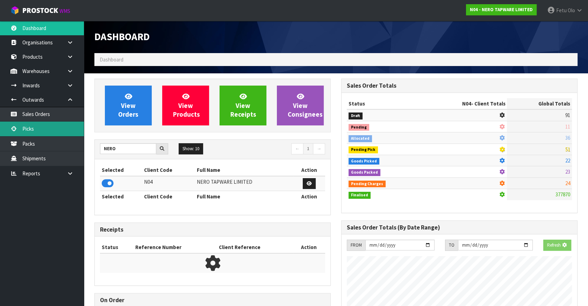
click at [31, 129] on link "Picks" at bounding box center [42, 129] width 84 height 14
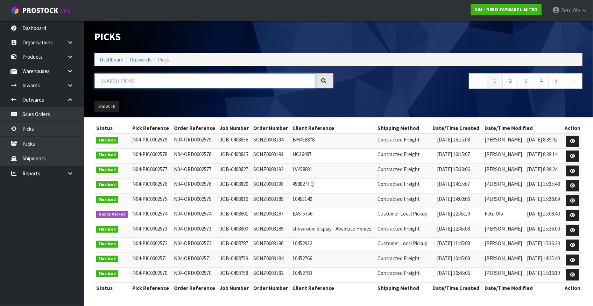
click at [128, 82] on input "text" at bounding box center [204, 80] width 221 height 15
click at [572, 169] on icon at bounding box center [572, 171] width 5 height 5
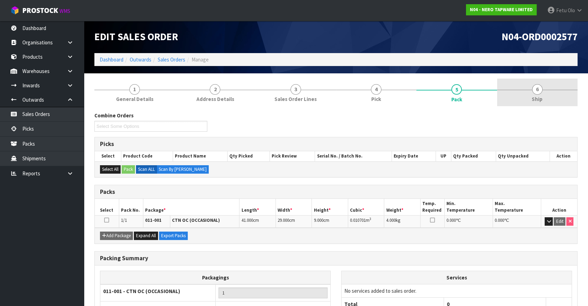
click at [544, 99] on link "6 Ship" at bounding box center [537, 93] width 80 height 28
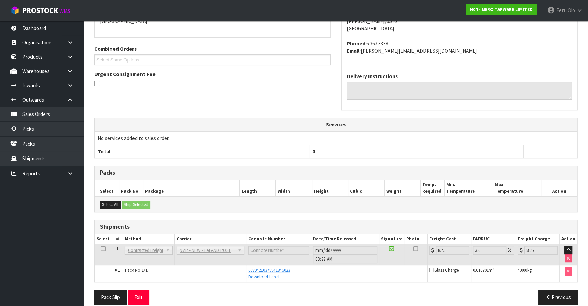
scroll to position [144, 0]
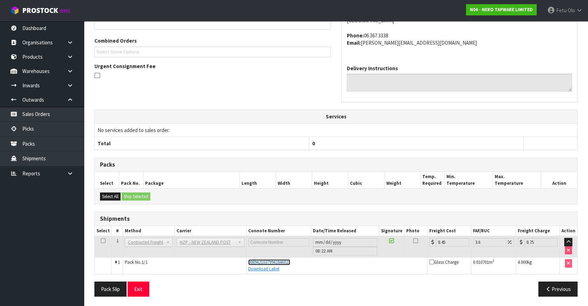
click at [265, 261] on span "00894210379941846023" at bounding box center [269, 262] width 42 height 6
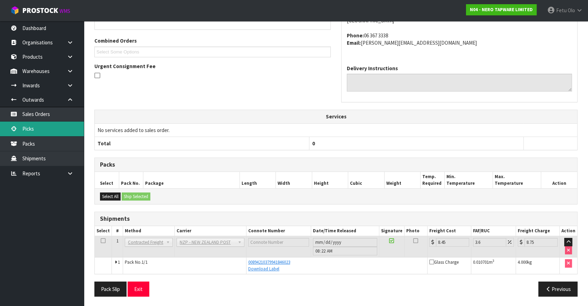
click at [41, 130] on link "Picks" at bounding box center [42, 129] width 84 height 14
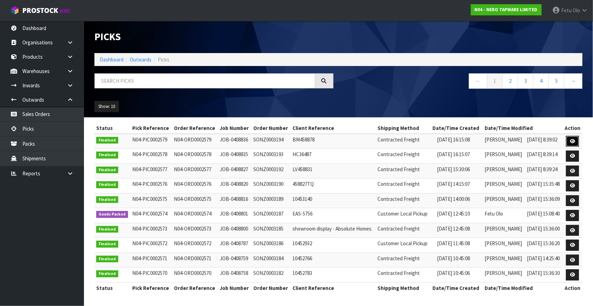
click at [574, 140] on icon at bounding box center [572, 141] width 5 height 5
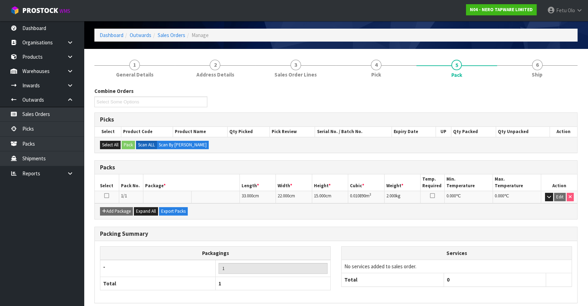
scroll to position [53, 0]
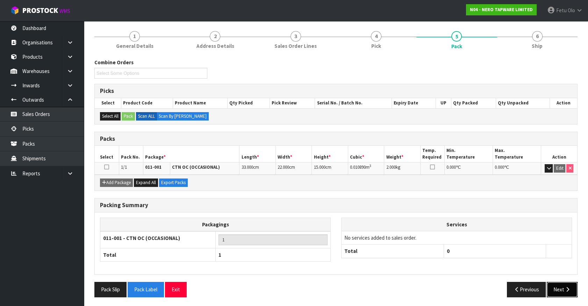
drag, startPoint x: 554, startPoint y: 288, endPoint x: 344, endPoint y: 249, distance: 213.6
click at [546, 287] on div "Previous Next" at bounding box center [459, 289] width 247 height 15
click at [555, 288] on button "Next" at bounding box center [562, 289] width 31 height 15
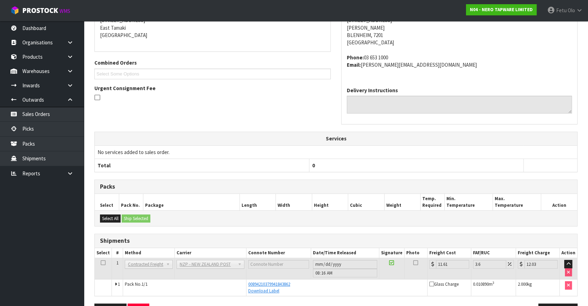
scroll to position [144, 0]
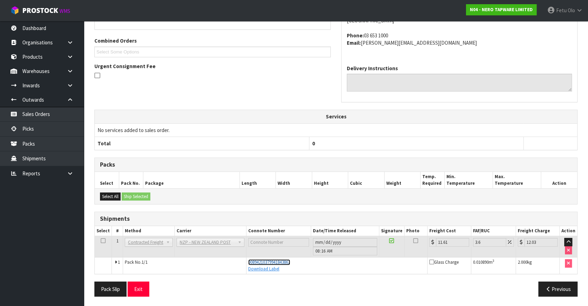
click at [276, 262] on span "00894210379941843862" at bounding box center [269, 262] width 42 height 6
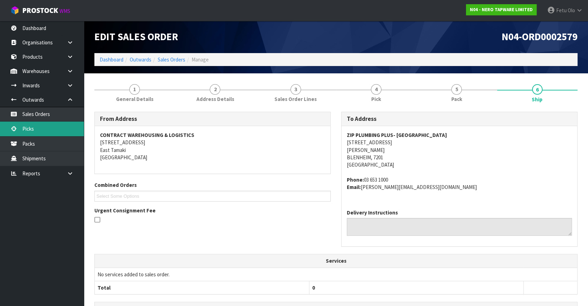
click at [37, 131] on link "Picks" at bounding box center [42, 129] width 84 height 14
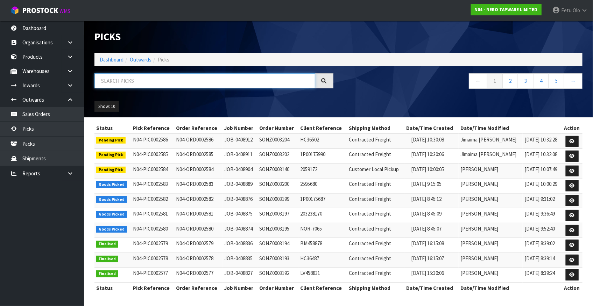
click at [117, 81] on input "text" at bounding box center [204, 80] width 221 height 15
type input "0002583"
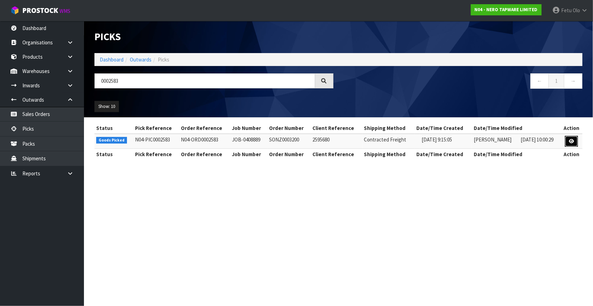
click at [575, 142] on link at bounding box center [571, 141] width 13 height 11
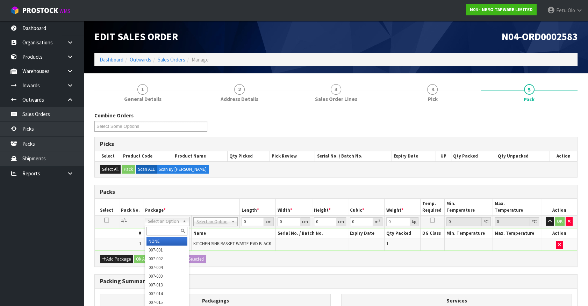
click at [152, 231] on input "text" at bounding box center [167, 231] width 41 height 9
type input "011"
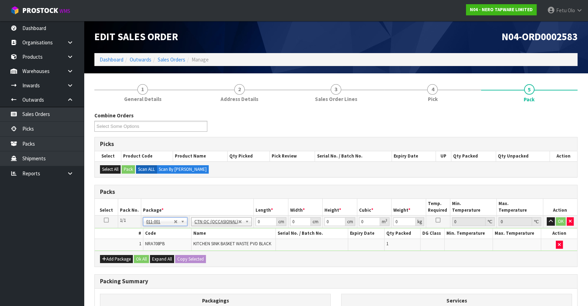
type input "0.3"
click at [257, 223] on input "0" at bounding box center [266, 221] width 21 height 9
drag, startPoint x: 259, startPoint y: 222, endPoint x: 240, endPoint y: 228, distance: 19.8
click at [240, 228] on tbody "1/1 NONE 007-001 007-002 007-004 007-009 007-013 007-014 007-015 007-017 007-01…" at bounding box center [336, 233] width 483 height 35
type input "21"
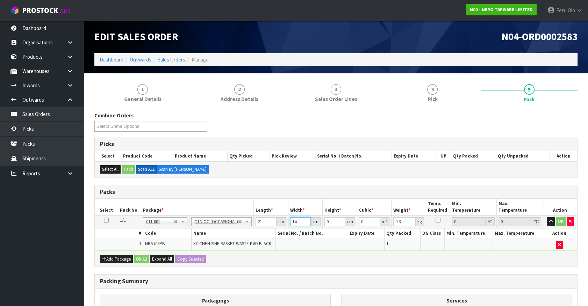
type input "14"
type input "1"
type input "0.000294"
type input "17"
type input "0.004998"
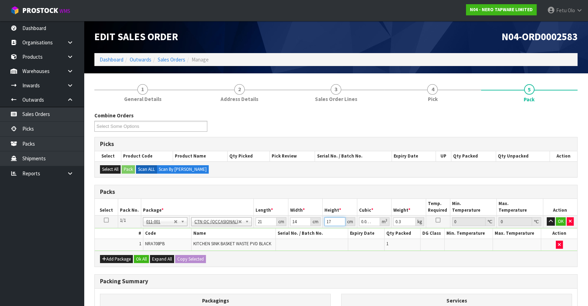
type input "17"
type input "1"
click button "OK" at bounding box center [561, 221] width 10 height 8
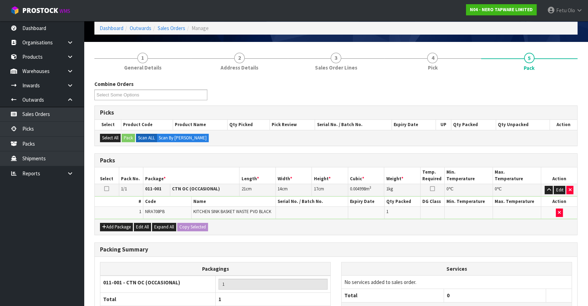
scroll to position [91, 0]
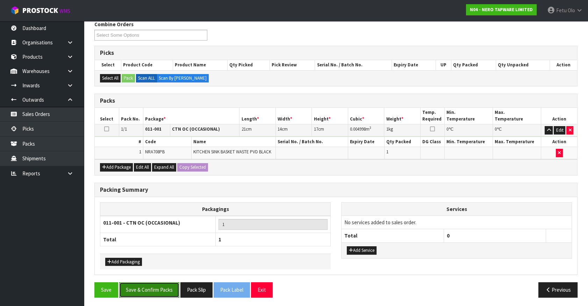
click at [167, 287] on button "Save & Confirm Packs" at bounding box center [149, 290] width 60 height 15
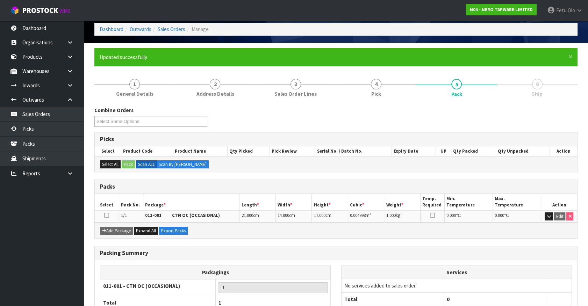
scroll to position [79, 0]
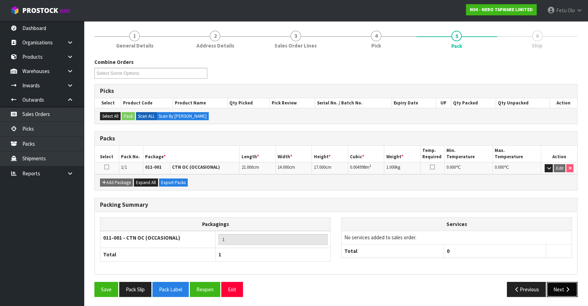
click at [558, 288] on button "Next" at bounding box center [562, 289] width 31 height 15
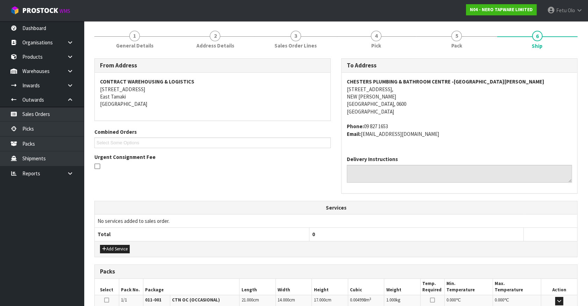
scroll to position [170, 0]
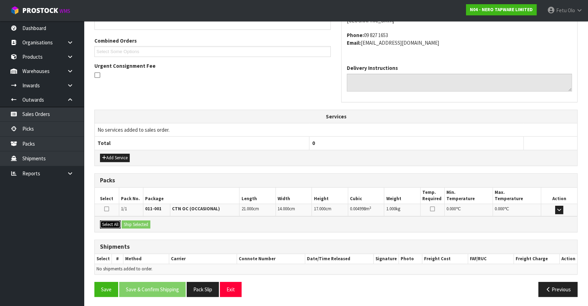
click at [115, 226] on button "Select All" at bounding box center [110, 225] width 21 height 8
click at [133, 224] on button "Ship Selected" at bounding box center [136, 225] width 29 height 8
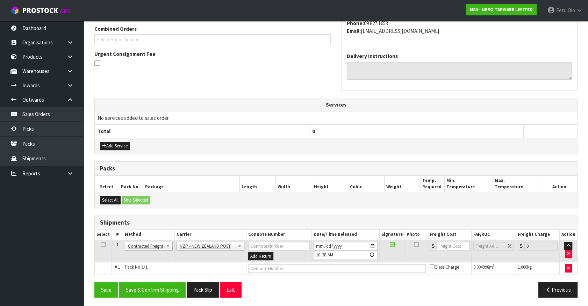
scroll to position [182, 0]
click at [143, 290] on button "Save & Confirm Shipping" at bounding box center [152, 289] width 66 height 15
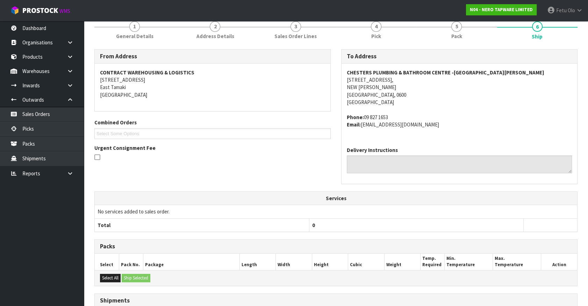
scroll to position [159, 0]
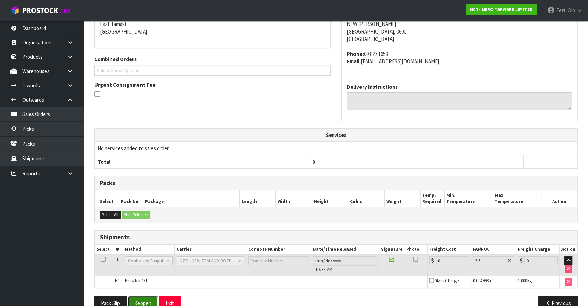
click at [150, 300] on button "Reopen" at bounding box center [143, 303] width 30 height 15
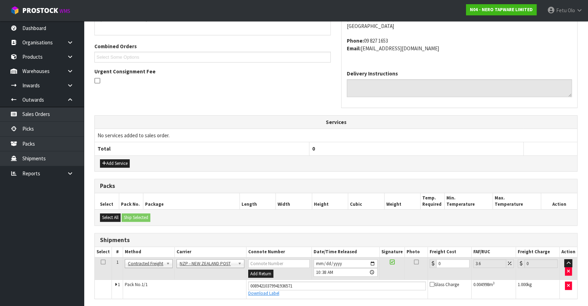
scroll to position [165, 0]
drag, startPoint x: 448, startPoint y: 259, endPoint x: 369, endPoint y: 287, distance: 83.8
click at [369, 287] on tbody "1 Client Local Pickup Customer Local Pickup Company Freight Contracted Freight …" at bounding box center [336, 277] width 483 height 41
type input "4"
type input "4.14"
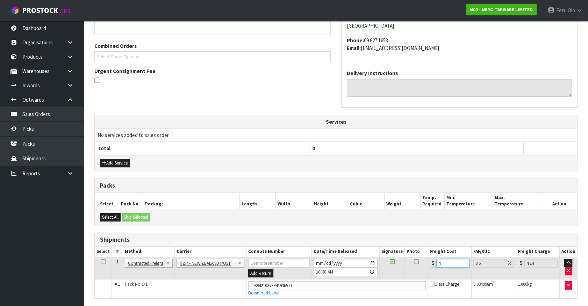
type input "4.3"
type input "4.45"
type input "4.33"
type input "4.49"
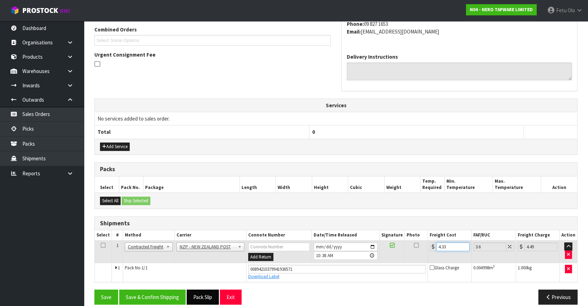
scroll to position [189, 0]
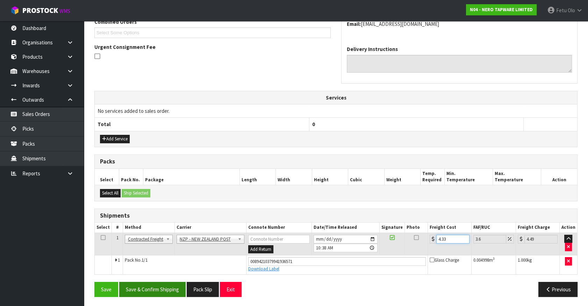
type input "4.33"
click at [159, 287] on button "Save & Confirm Shipping" at bounding box center [152, 289] width 66 height 15
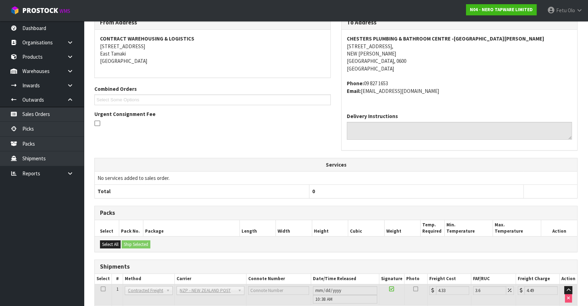
scroll to position [170, 0]
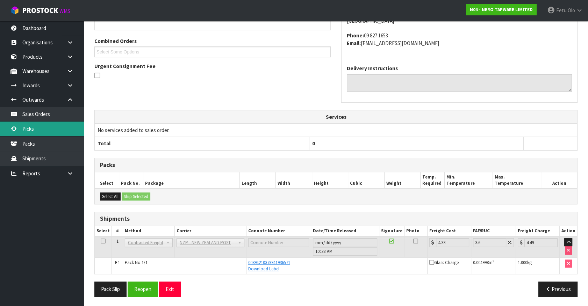
click at [14, 126] on link "Picks" at bounding box center [42, 129] width 84 height 14
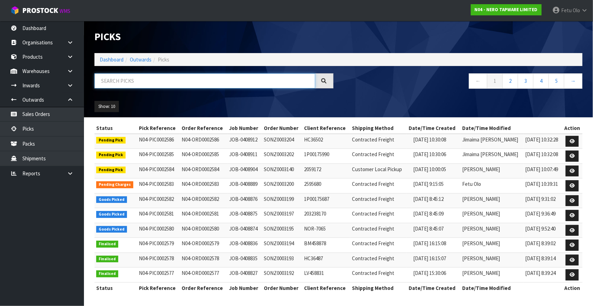
click at [183, 83] on input "text" at bounding box center [204, 80] width 221 height 15
type input "0002580"
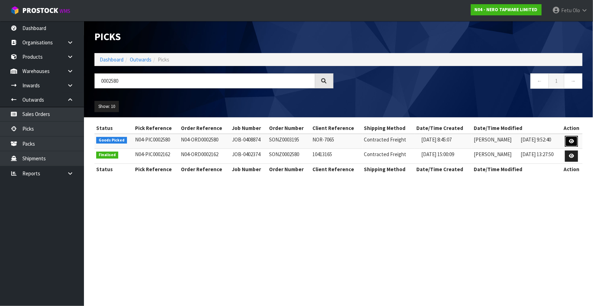
click at [573, 142] on icon at bounding box center [571, 141] width 5 height 5
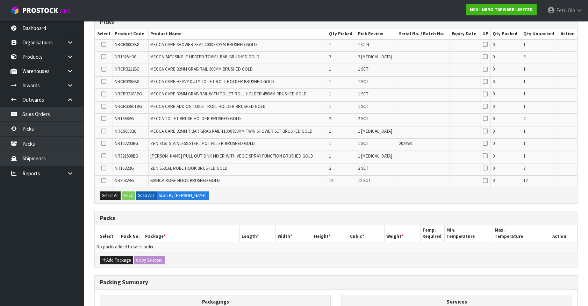
scroll to position [145, 0]
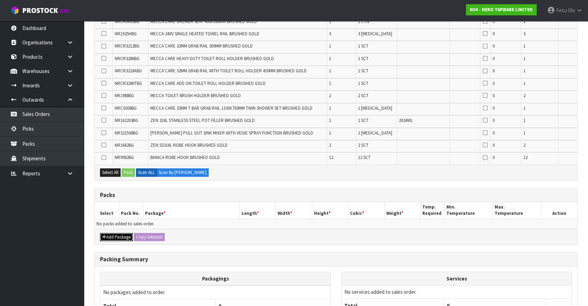
click at [110, 235] on button "Add Package" at bounding box center [116, 237] width 33 height 8
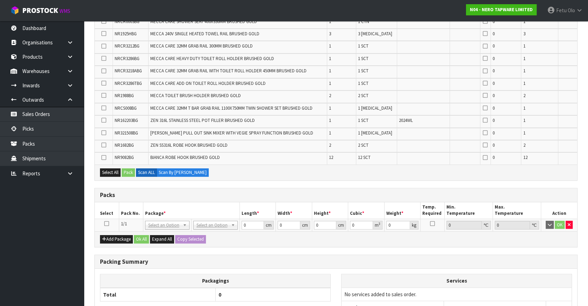
click at [106, 224] on icon at bounding box center [106, 224] width 5 height 0
click at [152, 212] on th "Package *" at bounding box center [191, 210] width 97 height 16
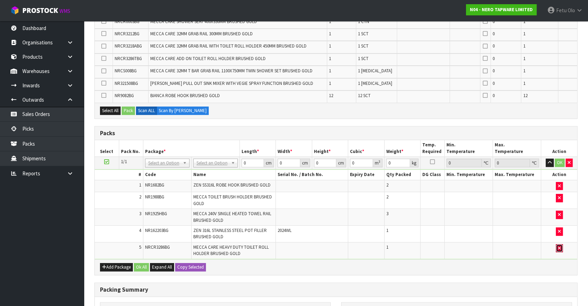
click at [560, 246] on icon "button" at bounding box center [559, 248] width 3 height 5
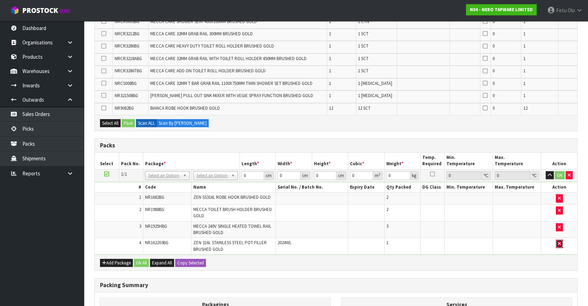
click at [560, 246] on button "button" at bounding box center [559, 244] width 7 height 8
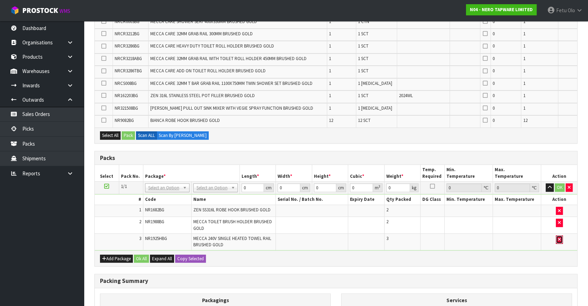
click at [558, 239] on icon "button" at bounding box center [559, 239] width 3 height 5
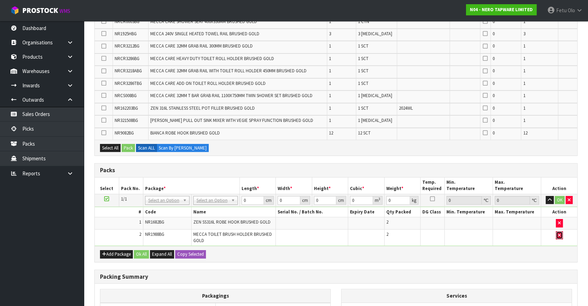
click at [558, 233] on icon "button" at bounding box center [559, 235] width 3 height 5
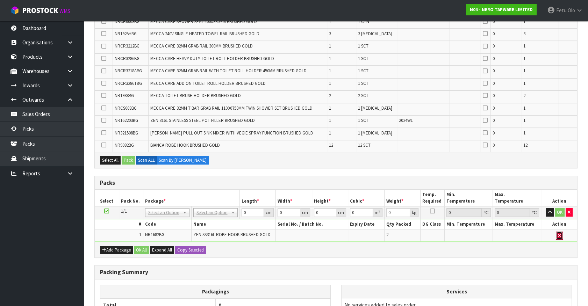
click at [558, 234] on icon "button" at bounding box center [559, 236] width 3 height 5
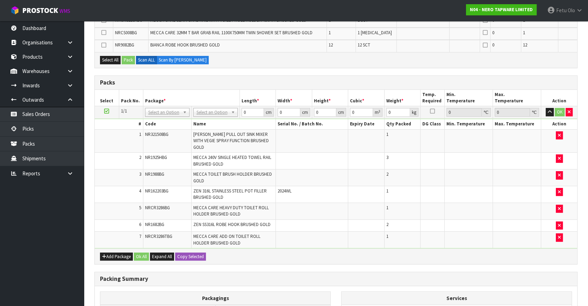
scroll to position [209, 0]
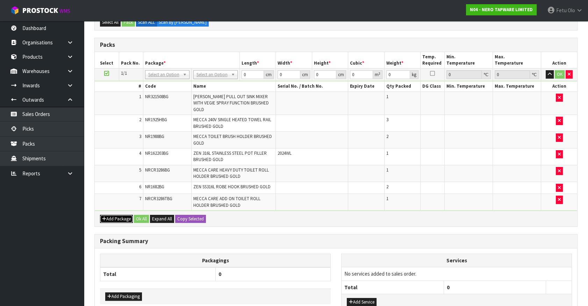
click at [108, 215] on button "Add Package" at bounding box center [116, 219] width 33 height 8
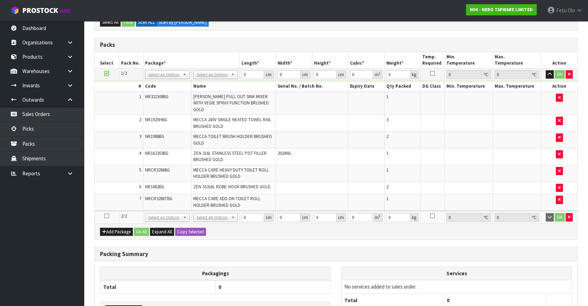
click at [107, 216] on icon at bounding box center [106, 216] width 5 height 0
click at [531, 262] on div "Packagings Total 0 Add Packaging Services No services added to sales order. Tot…" at bounding box center [336, 299] width 483 height 74
click at [157, 78] on td "NONE 007-001 007-002 007-004 007-009 007-013 007-014 007-015 007-017 007-018 00…" at bounding box center [167, 75] width 48 height 13
click at [160, 80] on input "text" at bounding box center [167, 83] width 41 height 9
type input "011"
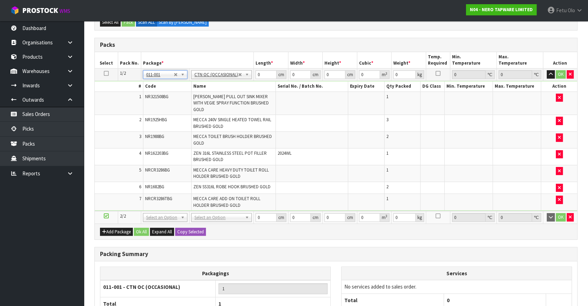
type input "12.01"
click at [160, 81] on input "text" at bounding box center [165, 83] width 41 height 9
type input "011-084"
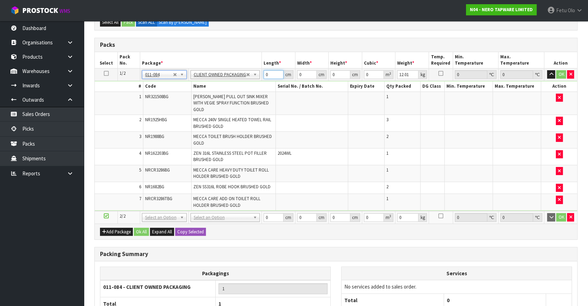
drag, startPoint x: 267, startPoint y: 75, endPoint x: 232, endPoint y: 91, distance: 38.8
click at [232, 91] on tbody "1/2 NONE 007-001 007-002 007-004 007-009 007-013 007-014 007-015 007-017 007-01…" at bounding box center [336, 140] width 483 height 143
type input "8"
type input "74"
type input "51"
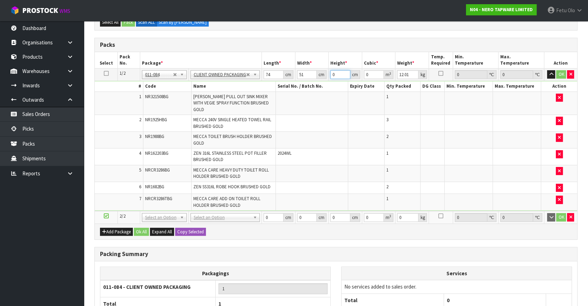
type input "2"
type input "0.007548"
type input "22"
type input "0.083028"
type input "22"
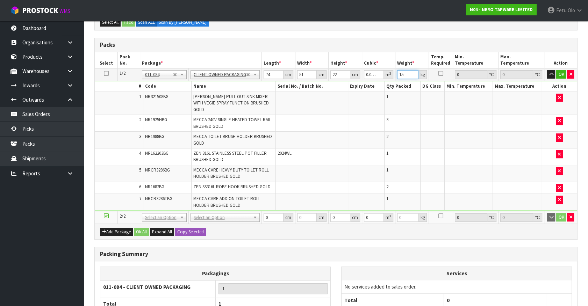
type input "15"
click button "OK" at bounding box center [561, 74] width 10 height 8
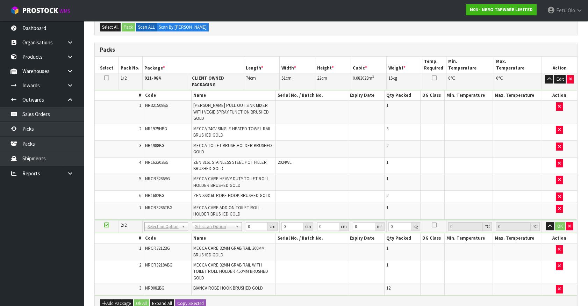
scroll to position [153, 0]
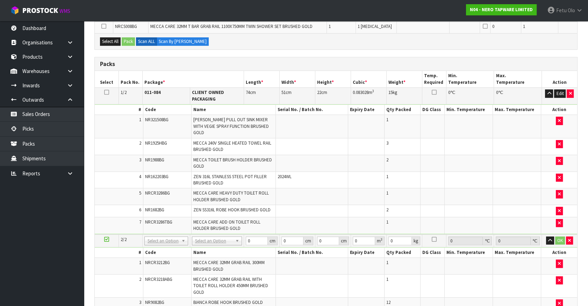
click at [220, 248] on th "Name" at bounding box center [233, 253] width 85 height 10
click at [166, 245] on input "text" at bounding box center [166, 243] width 40 height 9
type input "011-084"
click at [160, 259] on td "NRCR3212BG" at bounding box center [167, 266] width 48 height 17
drag, startPoint x: 162, startPoint y: 235, endPoint x: 160, endPoint y: 239, distance: 4.3
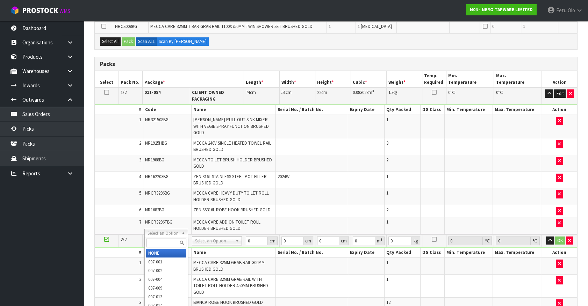
click at [160, 239] on input "text" at bounding box center [166, 243] width 40 height 9
drag, startPoint x: 165, startPoint y: 244, endPoint x: 133, endPoint y: 255, distance: 34.2
click at [133, 153] on body "Toggle navigation ProStock WMS N04 - NERO TAPWARE LIMITED Fetu Olo Logout Dashb…" at bounding box center [294, 0] width 588 height 306
type input "011084"
click at [160, 243] on input "text" at bounding box center [166, 243] width 40 height 9
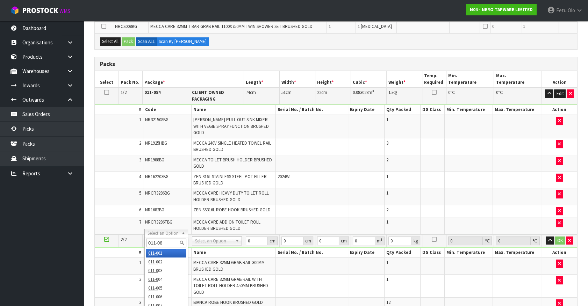
type input "011-084"
type input "2"
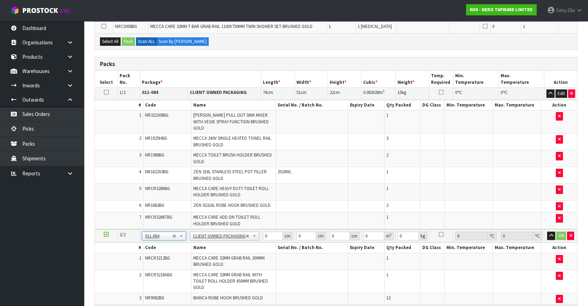
type input "6.62"
click at [266, 232] on input "0" at bounding box center [273, 236] width 20 height 9
drag, startPoint x: 266, startPoint y: 227, endPoint x: 252, endPoint y: 240, distance: 19.5
click at [252, 240] on tbody "2/2 NONE 007-001 007-002 007-004 007-009 007-013 007-014 007-015 007-017 007-01…" at bounding box center [336, 268] width 483 height 76
type input "54"
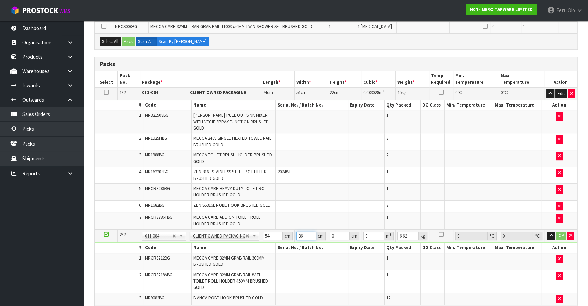
type input "36"
type input "2"
type input "0.003888"
type input "22"
type input "0.042768"
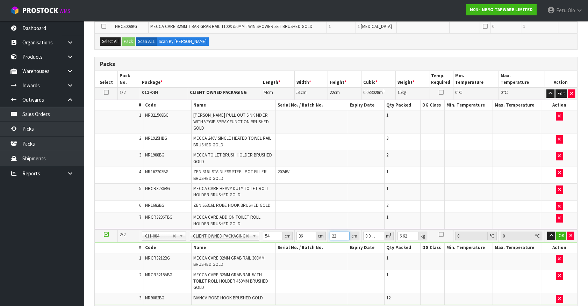
type input "22"
type input "8"
click button "OK" at bounding box center [561, 236] width 10 height 8
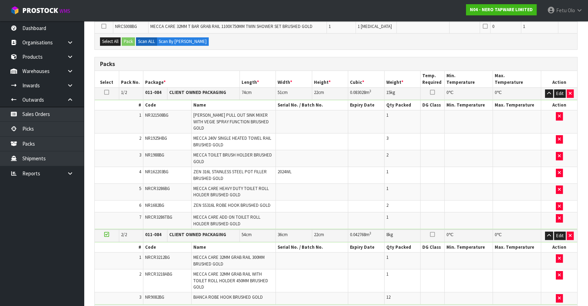
scroll to position [291, 0]
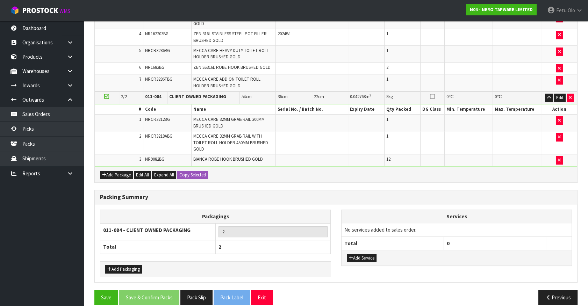
click at [107, 97] on icon at bounding box center [106, 97] width 5 height 0
click at [41, 220] on ul "Dashboard Organisations Clients Consignees Carriers Products Categories Serial …" at bounding box center [42, 163] width 84 height 285
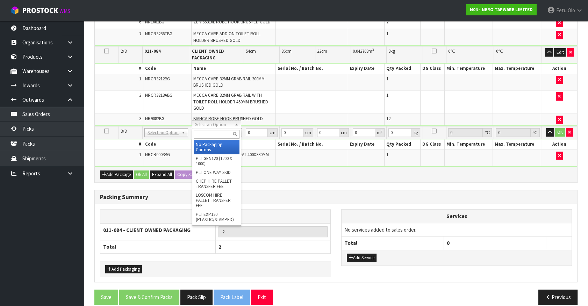
scroll to position [324, 0]
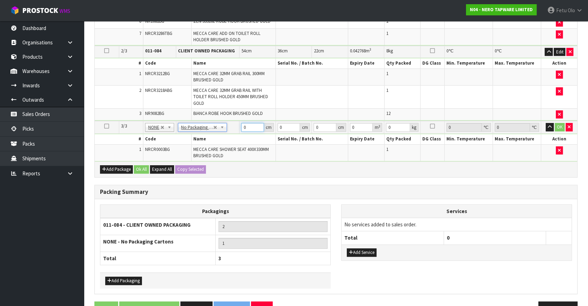
drag, startPoint x: 248, startPoint y: 122, endPoint x: 210, endPoint y: 130, distance: 38.7
click at [210, 130] on tbody "3/3 NONE 007-001 007-002 007-004 007-009 007-013 007-014 007-015 007-017 007-01…" at bounding box center [336, 141] width 483 height 40
type input "57"
type input "50"
type input "1"
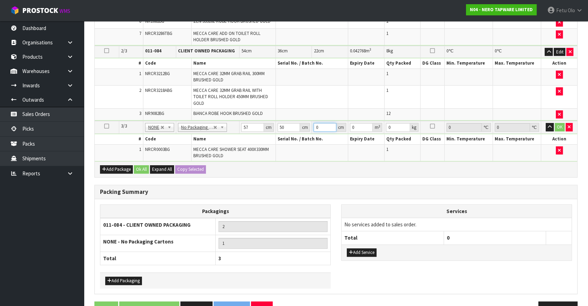
type input "0.00285"
type input "15"
type input "0.04275"
type input "15"
type input "6"
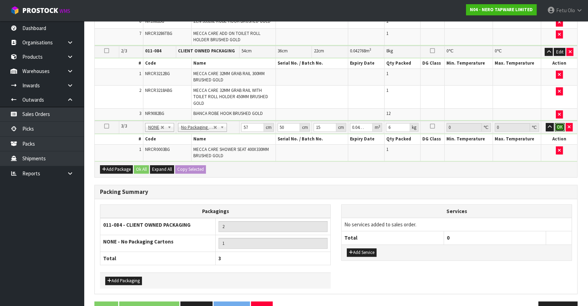
click button "OK" at bounding box center [560, 127] width 10 height 8
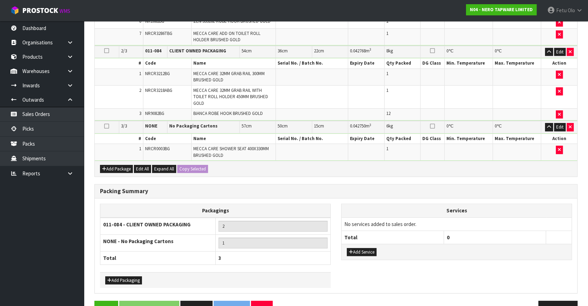
click at [45, 233] on ul "Dashboard Organisations Clients Consignees Carriers Products Categories Serial …" at bounding box center [42, 163] width 84 height 285
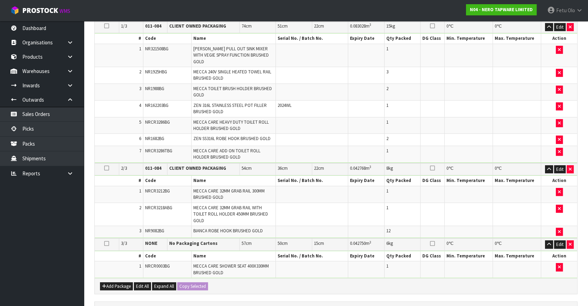
scroll to position [134, 0]
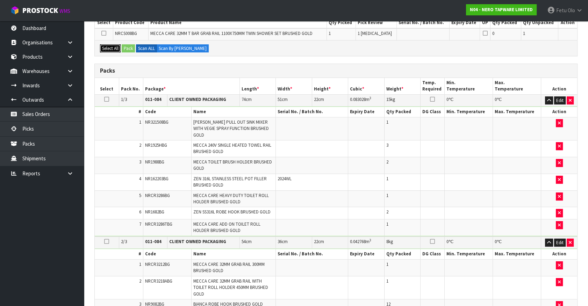
click at [110, 49] on button "Select All" at bounding box center [110, 48] width 21 height 8
click at [127, 47] on button "Pack" at bounding box center [128, 48] width 13 height 8
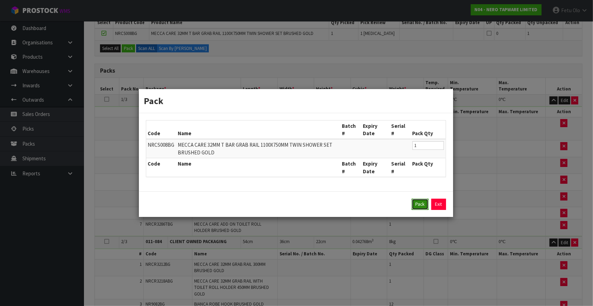
click at [423, 203] on button "Pack" at bounding box center [420, 204] width 17 height 11
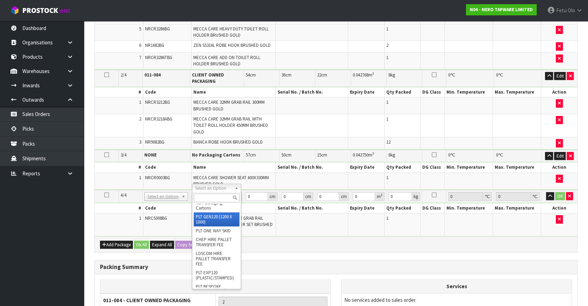
scroll to position [0, 0]
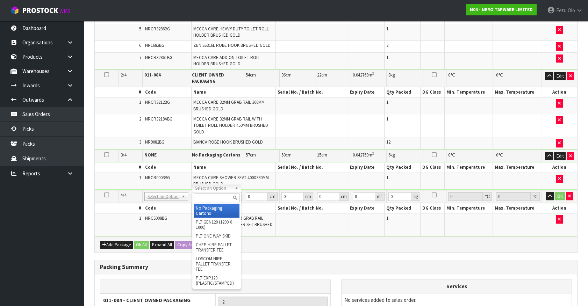
drag, startPoint x: 209, startPoint y: 207, endPoint x: 238, endPoint y: 202, distance: 28.7
type input "2"
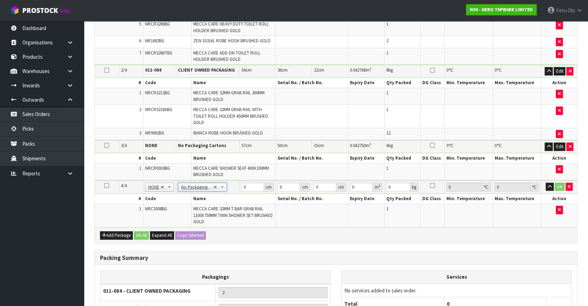
scroll to position [288, 0]
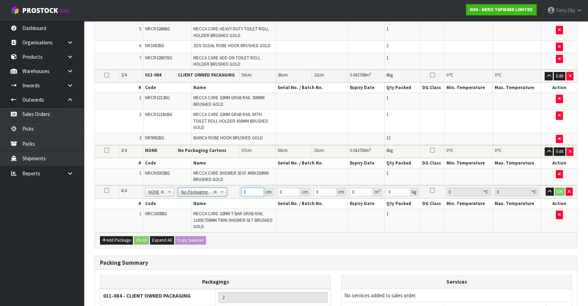
drag, startPoint x: 253, startPoint y: 184, endPoint x: 207, endPoint y: 197, distance: 48.1
click at [207, 197] on tbody "4/4 NONE 007-001 007-002 007-004 007-009 007-013 007-014 007-015 007-017 007-01…" at bounding box center [336, 209] width 483 height 47
type input "135"
type input "61"
type input "1"
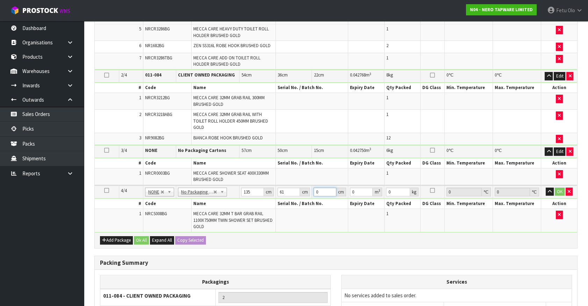
type input "0.008235"
type input "12"
type input "0.09882"
type input "12"
type input "15"
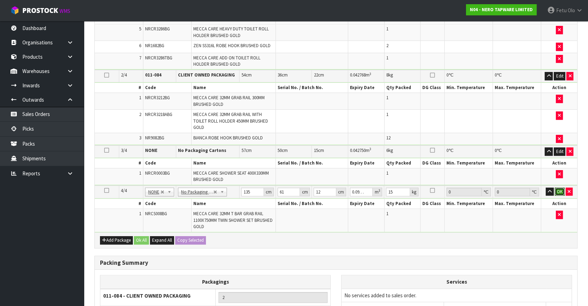
click button "OK" at bounding box center [560, 192] width 10 height 8
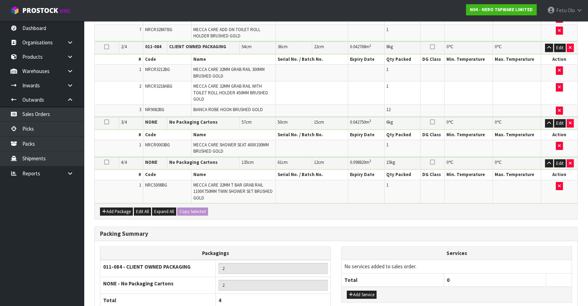
scroll to position [370, 0]
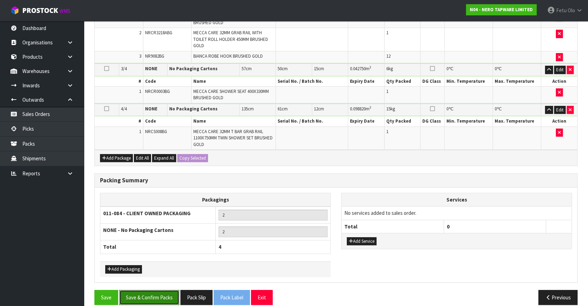
click at [143, 290] on button "Save & Confirm Packs" at bounding box center [149, 297] width 60 height 15
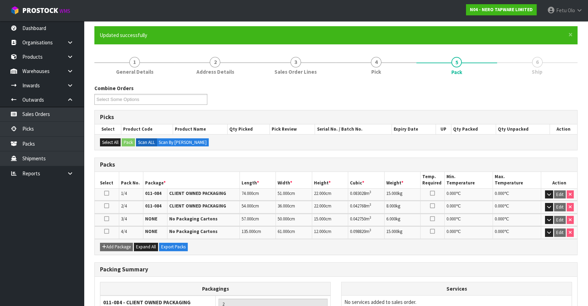
scroll to position [127, 0]
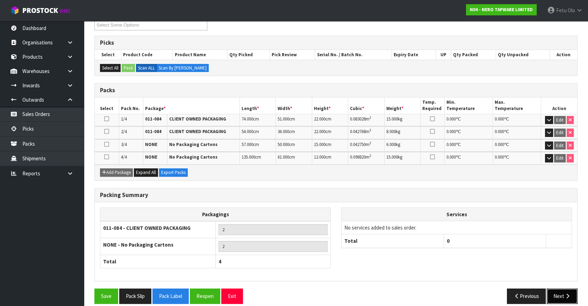
click at [566, 296] on icon "button" at bounding box center [567, 296] width 7 height 5
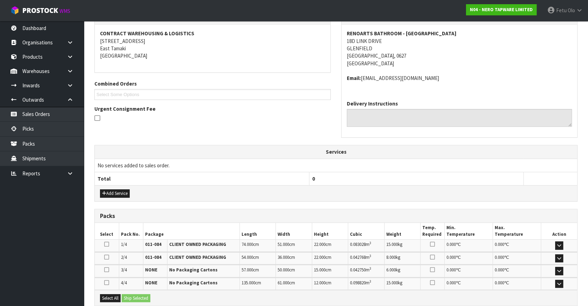
scroll to position [200, 0]
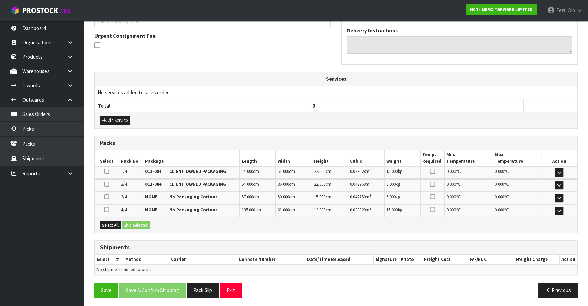
click at [103, 219] on div "Select All Ship Selected" at bounding box center [336, 225] width 483 height 16
drag, startPoint x: 107, startPoint y: 221, endPoint x: 130, endPoint y: 223, distance: 23.6
click at [108, 221] on button "Select All" at bounding box center [110, 225] width 21 height 8
click at [130, 223] on button "Ship Selected" at bounding box center [136, 225] width 29 height 8
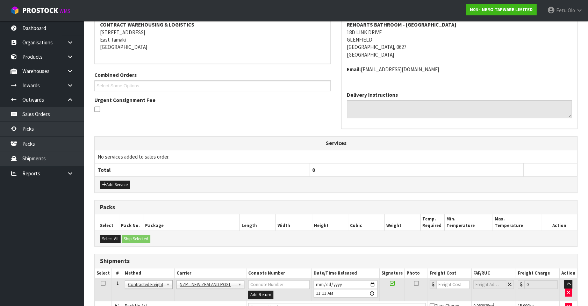
scroll to position [73, 0]
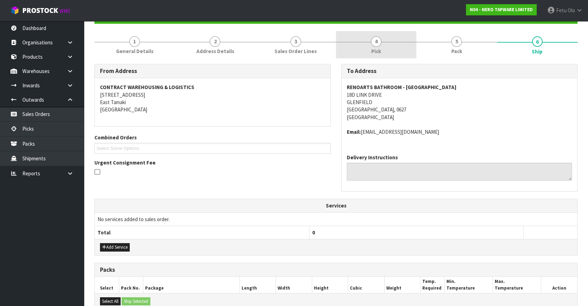
click at [383, 49] on link "4 Pick" at bounding box center [376, 45] width 80 height 28
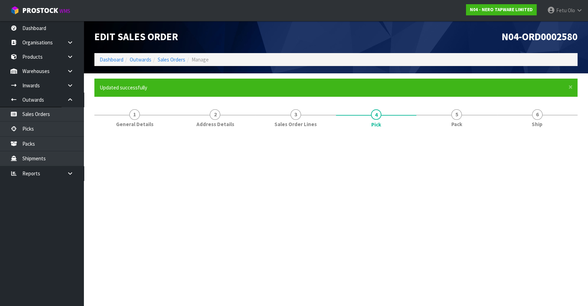
scroll to position [0, 0]
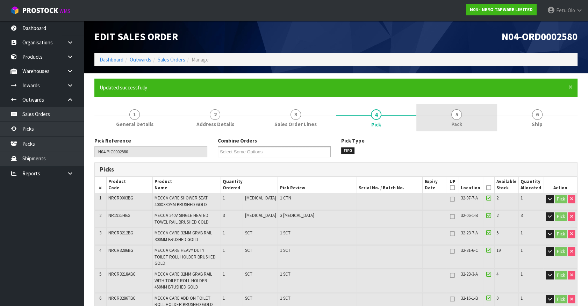
click at [469, 110] on link "5 Pack" at bounding box center [456, 118] width 80 height 28
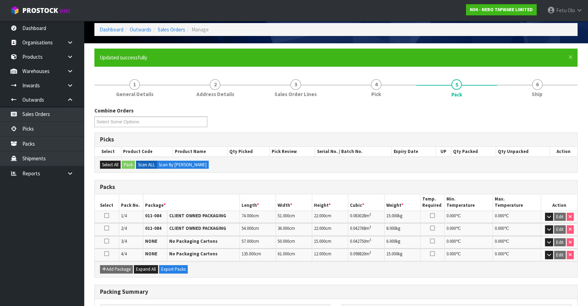
scroll to position [63, 0]
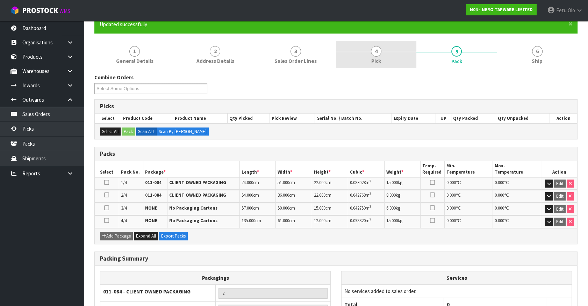
click at [381, 57] on link "4 Pick" at bounding box center [376, 55] width 80 height 28
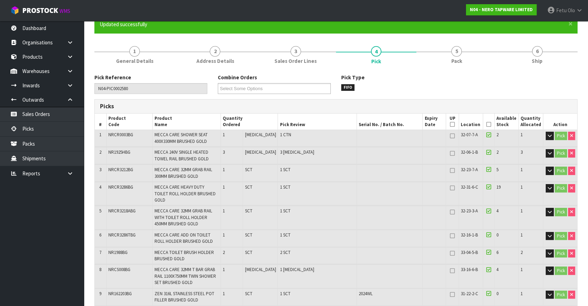
scroll to position [95, 0]
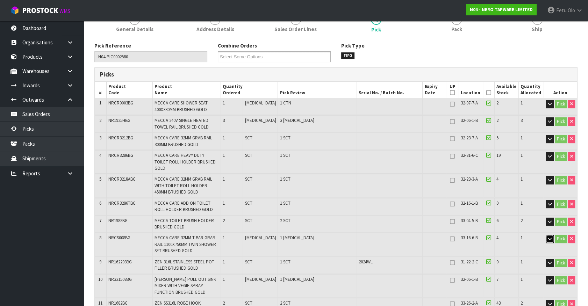
click at [548, 237] on icon "button" at bounding box center [550, 239] width 4 height 5
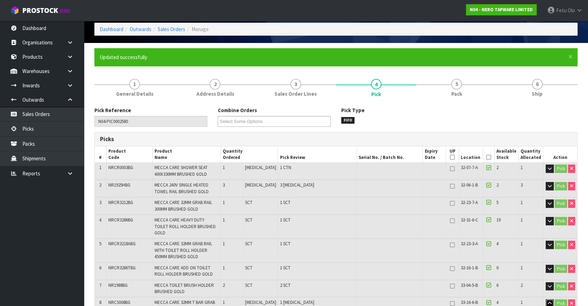
scroll to position [0, 0]
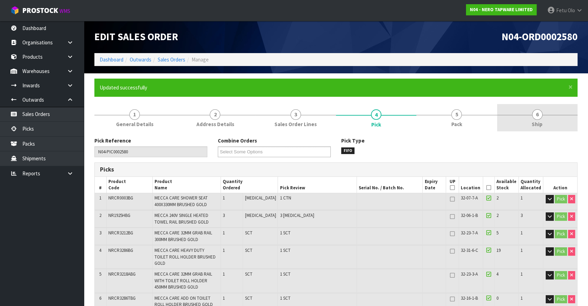
click at [557, 116] on link "6 Ship" at bounding box center [537, 118] width 80 height 28
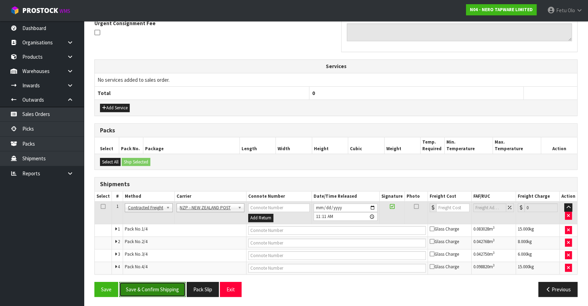
click at [139, 292] on button "Save & Confirm Shipping" at bounding box center [152, 289] width 66 height 15
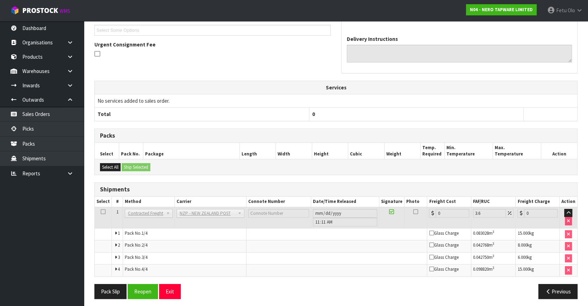
scroll to position [201, 0]
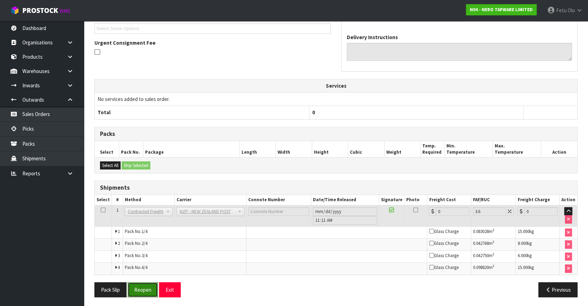
drag, startPoint x: 150, startPoint y: 291, endPoint x: 149, endPoint y: 287, distance: 3.6
click at [150, 291] on button "Reopen" at bounding box center [143, 290] width 30 height 15
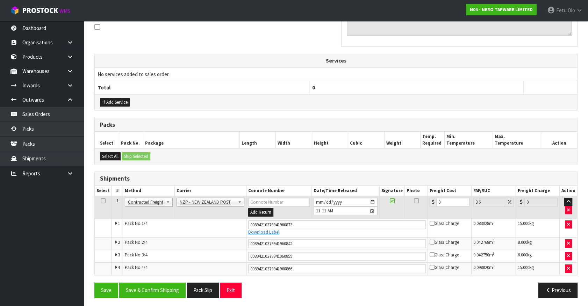
scroll to position [219, 0]
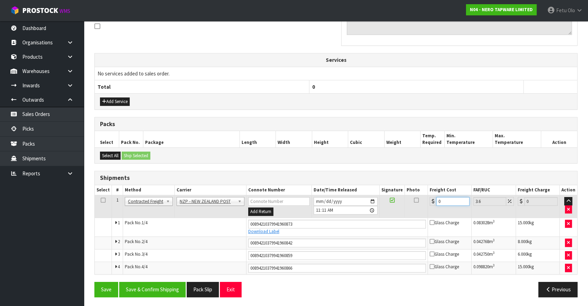
drag, startPoint x: 437, startPoint y: 201, endPoint x: 413, endPoint y: 209, distance: 25.3
click at [413, 209] on tr "1 Client Local Pickup Customer Local Pickup Company Freight Contracted Freight …" at bounding box center [336, 206] width 483 height 23
type input "1"
type input "1.04"
type input "17"
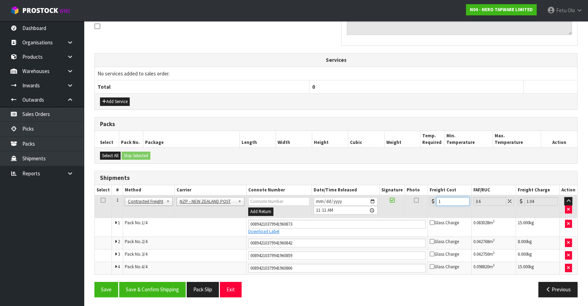
type input "17.61"
type input "17.3"
type input "17.92"
type input "17.32"
type input "17.94"
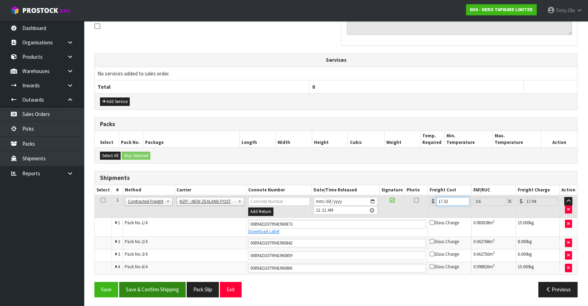
type input "17.32"
click at [159, 288] on button "Save & Confirm Shipping" at bounding box center [152, 289] width 66 height 15
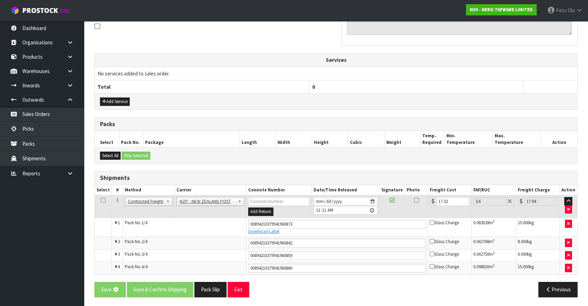
scroll to position [0, 0]
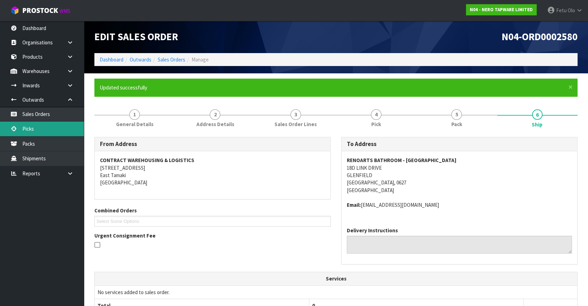
click at [25, 124] on link "Picks" at bounding box center [42, 129] width 84 height 14
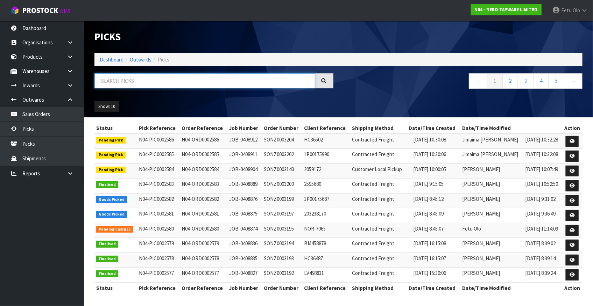
click at [131, 85] on input "text" at bounding box center [204, 80] width 221 height 15
click at [129, 85] on input "text" at bounding box center [204, 80] width 221 height 15
type input "002582"
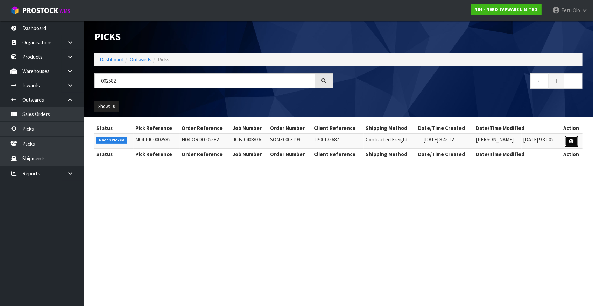
click at [573, 140] on icon at bounding box center [571, 141] width 5 height 5
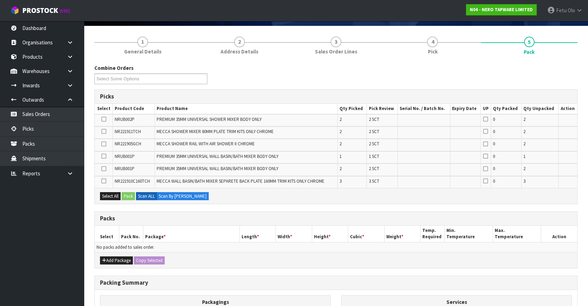
scroll to position [137, 0]
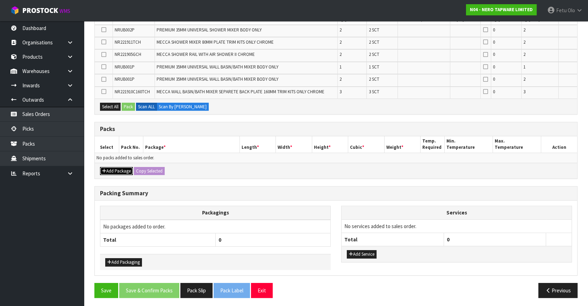
click at [111, 167] on button "Add Package" at bounding box center [116, 171] width 33 height 8
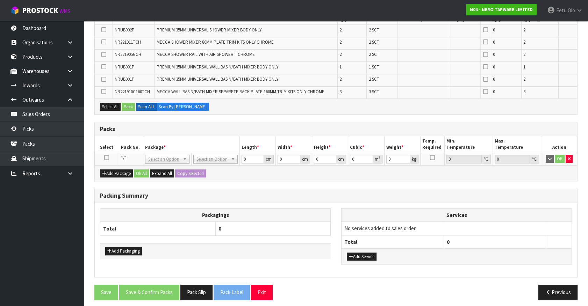
click at [108, 158] on icon at bounding box center [106, 158] width 5 height 0
click at [146, 142] on th "Package *" at bounding box center [191, 144] width 97 height 16
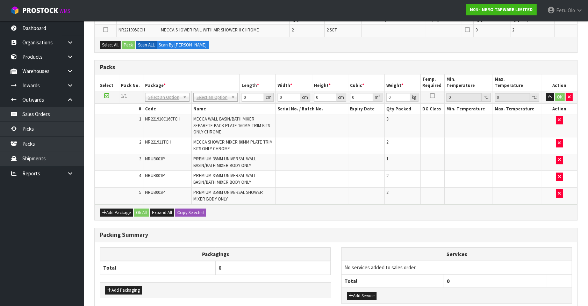
scroll to position [42, 0]
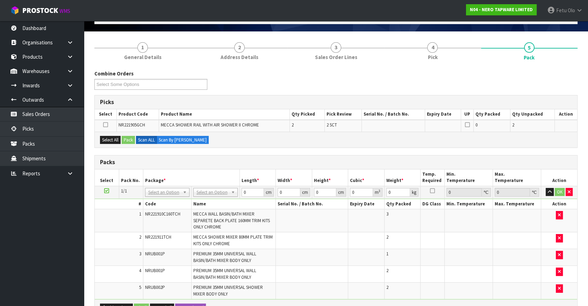
click at [106, 191] on icon at bounding box center [106, 191] width 5 height 0
click at [194, 174] on th "Package *" at bounding box center [191, 178] width 97 height 16
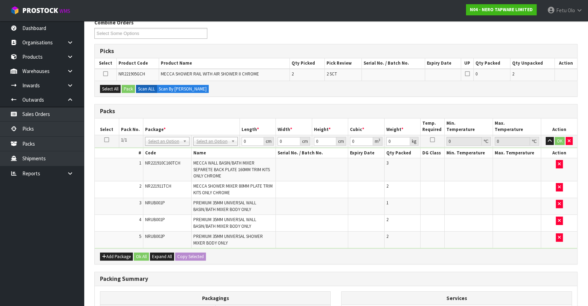
scroll to position [137, 0]
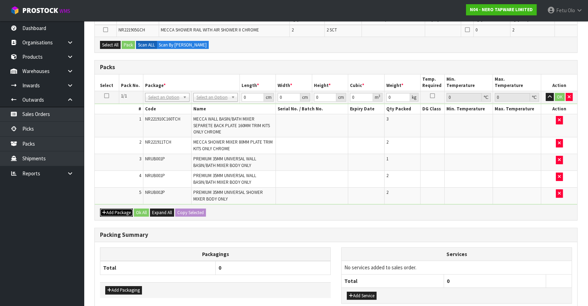
click at [111, 211] on button "Add Package" at bounding box center [116, 213] width 33 height 8
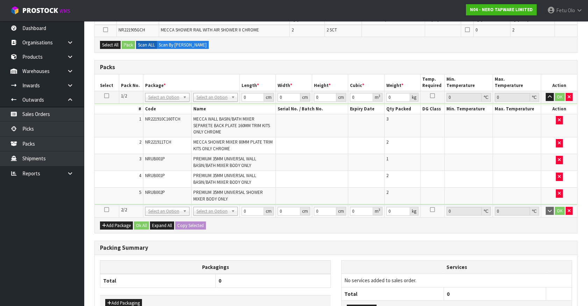
click at [108, 210] on icon at bounding box center [106, 210] width 5 height 0
click at [13, 252] on ul "Dashboard Organisations Clients Consignees Carriers Products Categories Serial …" at bounding box center [42, 163] width 84 height 285
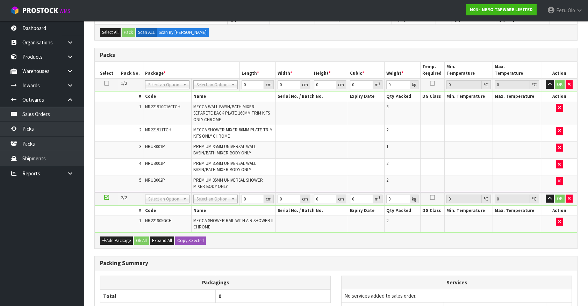
click at [108, 198] on icon at bounding box center [106, 198] width 5 height 0
click at [222, 271] on div "Packagings Total 0 Add Packaging Services No services added to sales order. Tot…" at bounding box center [336, 308] width 483 height 74
click at [340, 251] on div "Combine Orders N04-ORD0002471 N04-ORD0002574 N04-ORD0002581 N04-ORD0002582 N04-…" at bounding box center [335, 174] width 483 height 398
click at [187, 251] on div "Combine Orders N04-ORD0002471 N04-ORD0002574 N04-ORD0002581 N04-ORD0002582 N04-…" at bounding box center [335, 174] width 483 height 398
click at [167, 93] on input "text" at bounding box center [167, 94] width 41 height 9
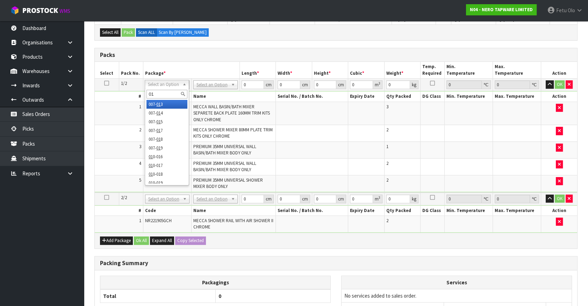
type input "011"
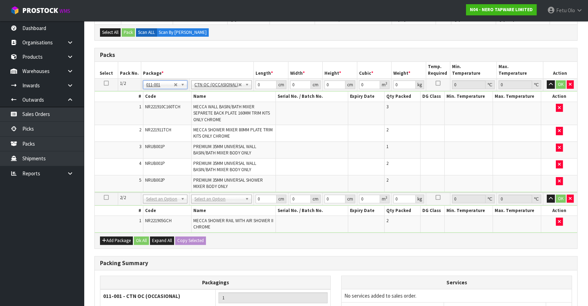
type input "7.6"
drag, startPoint x: 259, startPoint y: 87, endPoint x: 249, endPoint y: 92, distance: 12.0
click at [249, 92] on tbody "1/2 NONE 007-001 007-002 007-004 007-009 007-013 007-014 007-015 007-017 007-01…" at bounding box center [336, 136] width 483 height 114
click at [235, 94] on tbody "1/2 NONE 007-001 007-002 007-004 007-009 007-013 007-014 007-015 007-017 007-01…" at bounding box center [336, 136] width 483 height 114
type input "4945"
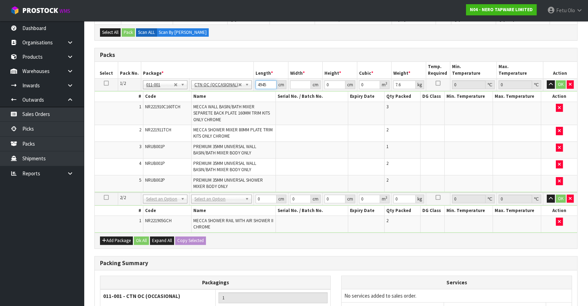
click at [265, 85] on input "4945" at bounding box center [266, 84] width 21 height 9
type input "4"
type input "49"
type input "45"
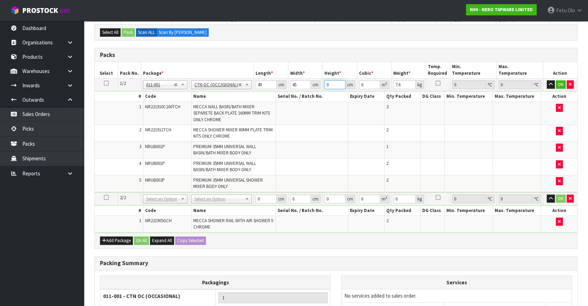
type input "2"
type input "0.00441"
type input "20"
type input "0.0441"
type input "2"
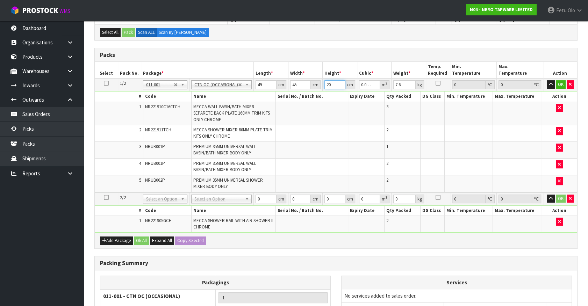
type input "0.00441"
type input "0"
type input "1"
type input "0.002205"
type input "19"
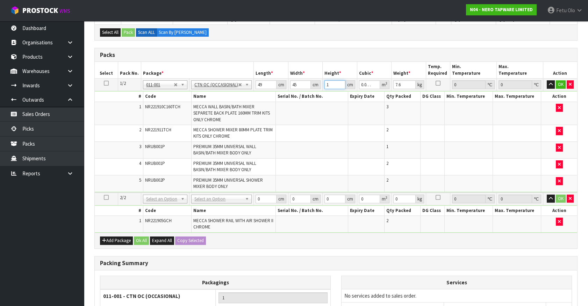
type input "0.041895"
type input "19"
type input "8"
click button "OK" at bounding box center [561, 84] width 10 height 8
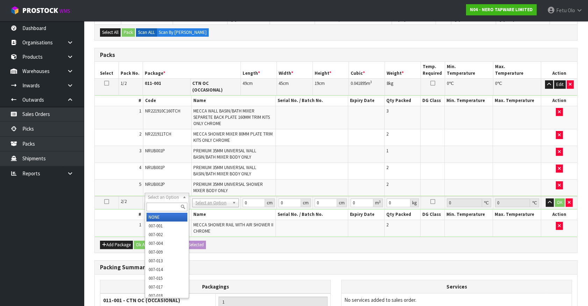
drag, startPoint x: 174, startPoint y: 197, endPoint x: 163, endPoint y: 210, distance: 16.9
click at [164, 206] on input "text" at bounding box center [167, 207] width 41 height 9
